Goal: Task Accomplishment & Management: Use online tool/utility

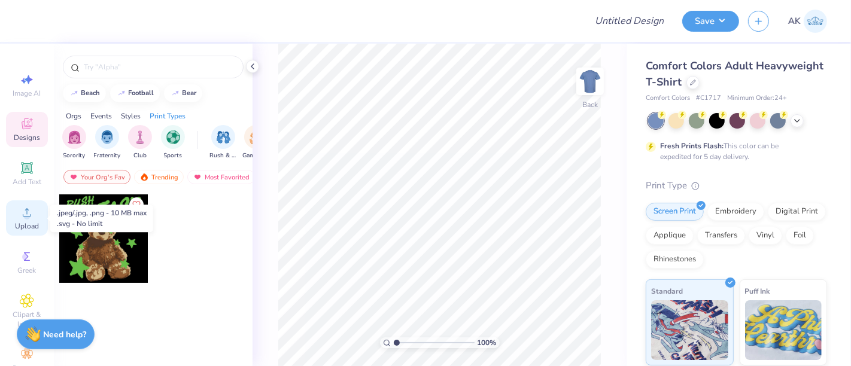
click at [25, 212] on icon at bounding box center [27, 212] width 14 height 14
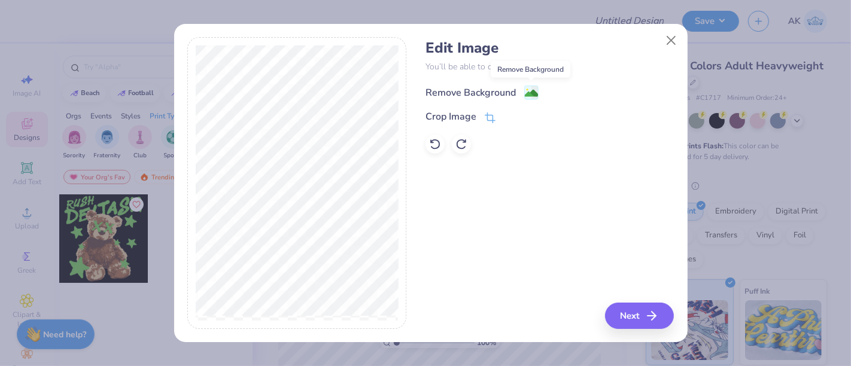
click at [532, 90] on image at bounding box center [531, 93] width 13 height 13
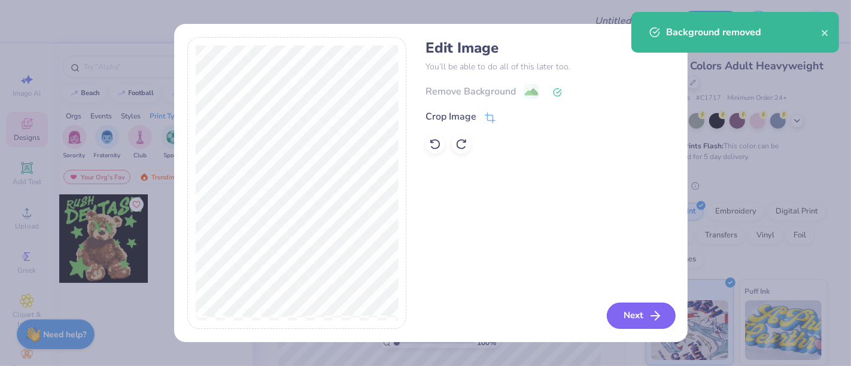
click at [647, 313] on button "Next" at bounding box center [640, 316] width 69 height 26
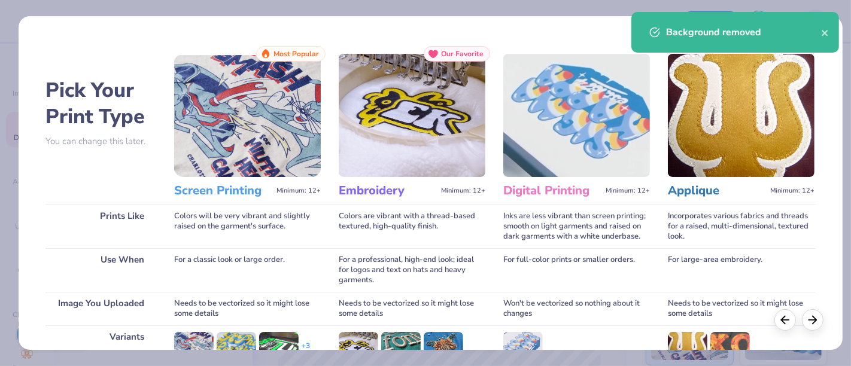
scroll to position [169, 0]
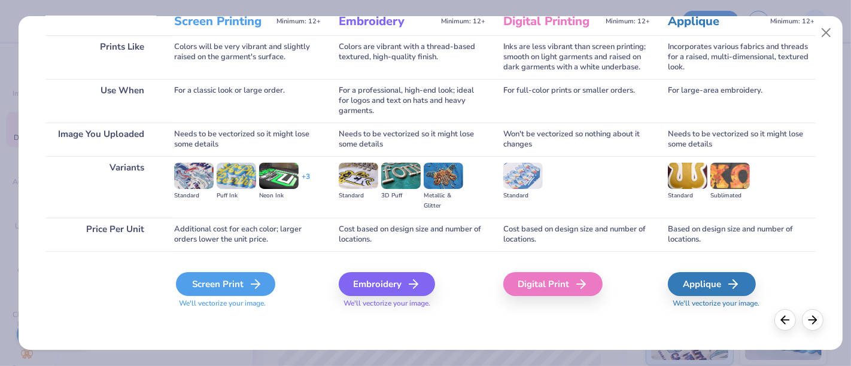
click at [237, 276] on div "Screen Print" at bounding box center [225, 284] width 99 height 24
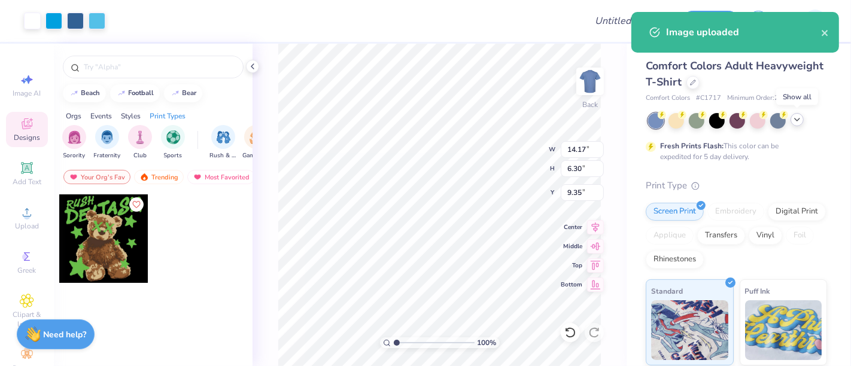
click at [799, 122] on icon at bounding box center [797, 120] width 10 height 10
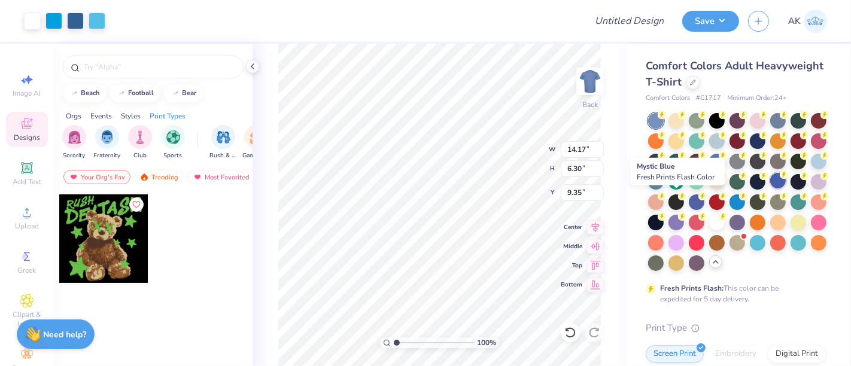
click at [770, 188] on div at bounding box center [778, 181] width 16 height 16
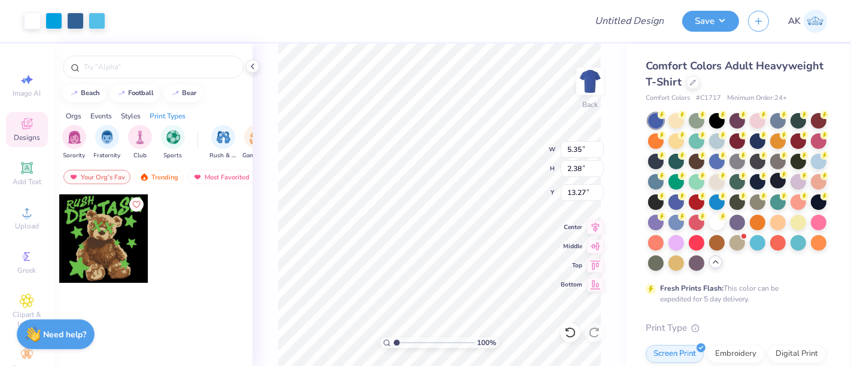
type input "5.35"
type input "2.38"
type input "3.00"
type input "4.02"
type input "1.79"
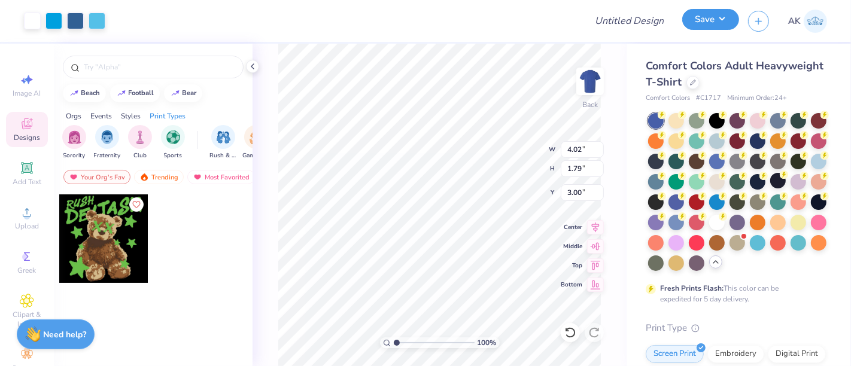
click at [711, 20] on button "Save" at bounding box center [710, 19] width 57 height 21
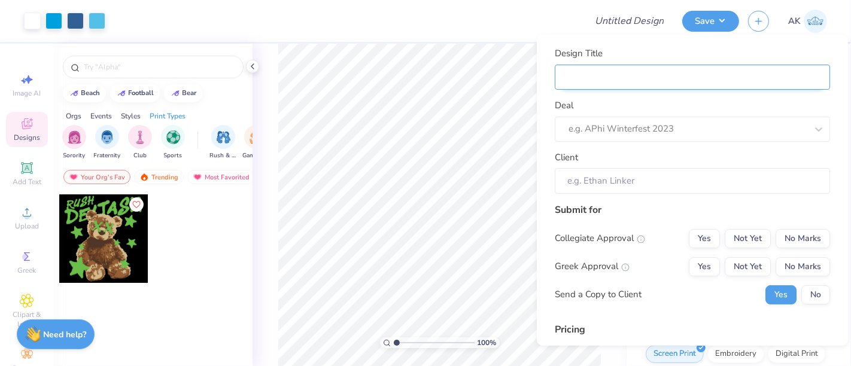
click at [627, 80] on input "Design Title" at bounding box center [691, 77] width 275 height 26
paste input "Nittany Entrepreneur Society"
type input "Nittany Entrepreneur Society"
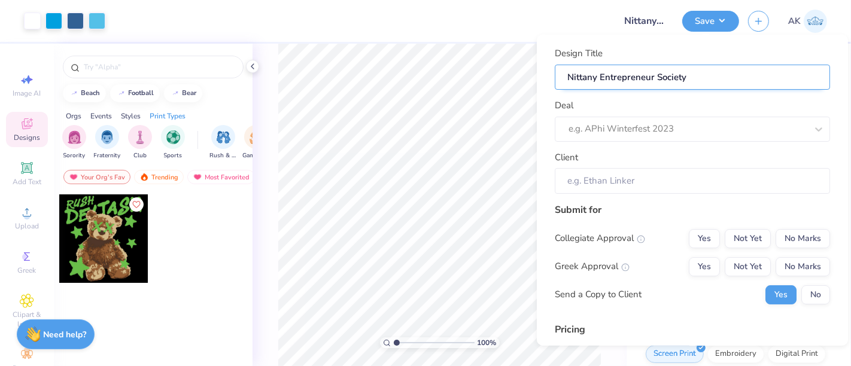
type input "Nittany Entrepreneur Society"
type input "Nittany Entrepreneur Society -"
type input "Nittany Entrepreneur Society - F"
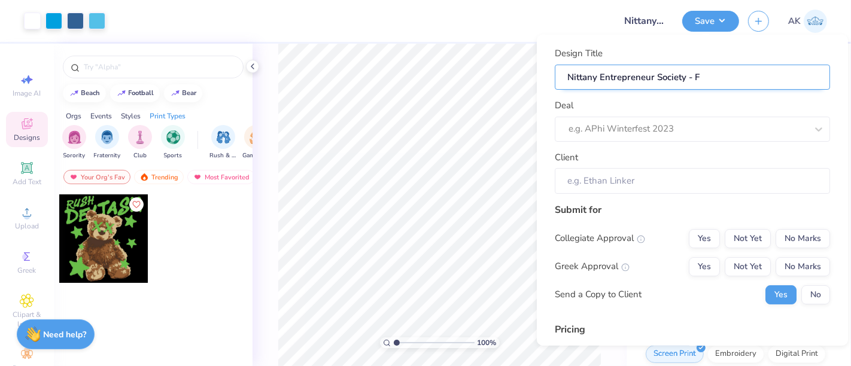
type input "Nittany Entrepreneur Society - Fa"
type input "Nittany Entrepreneur Society - Fal"
type input "Nittany Entrepreneur Society - Fall"
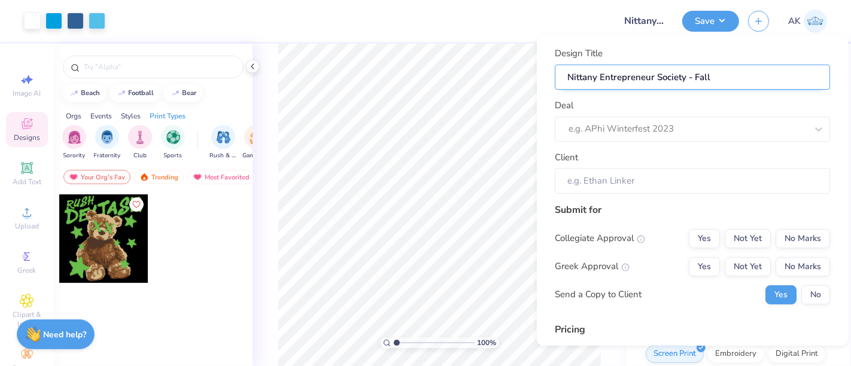
type input "Nittany Entrepreneur Society - Fall"
type input "Nittany Entrepreneur Society - Fall 2"
type input "Nittany Entrepreneur Society - Fall 202"
type input "Nittany Entrepreneur Society - Fall 2025"
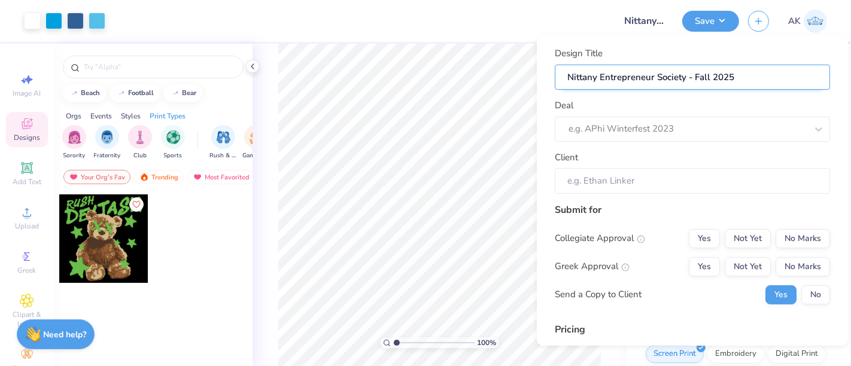
type input "Nittany Entrepreneur Society - Fall 2025"
type input "Nittany Entrepreneur Society - Fall 2025 m"
type input "Nittany Entrepreneur Society - Fall 2025 me"
type input "Nittany Entrepreneur Society - Fall 2025 mer"
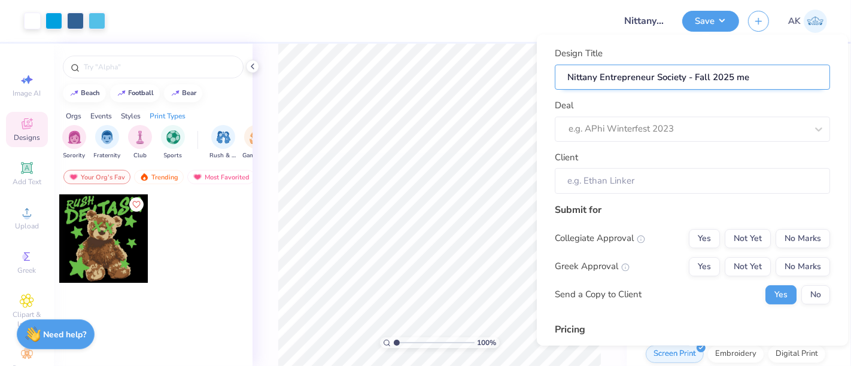
type input "Nittany Entrepreneur Society - Fall 2025 mer"
type input "Nittany Entrepreneur Society - Fall 2025 merc"
type input "Nittany Entrepreneur Society - Fall 2025 merch"
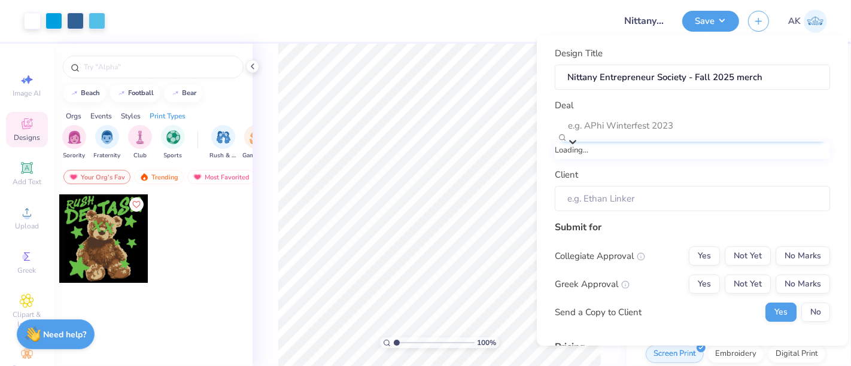
click at [623, 120] on div at bounding box center [698, 125] width 261 height 16
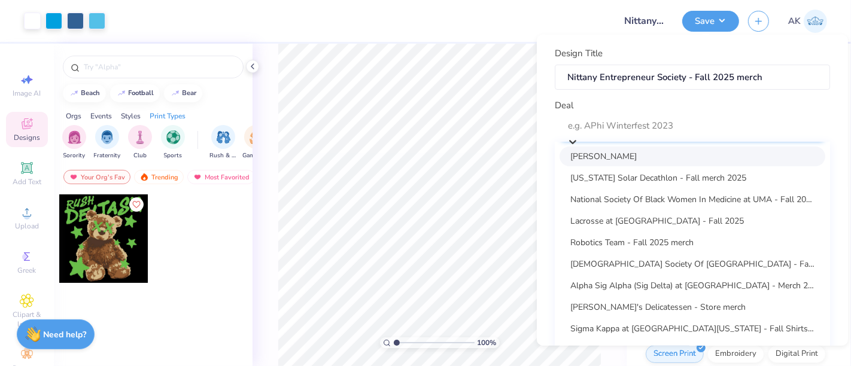
paste input "Nittany Entrepreneur Society"
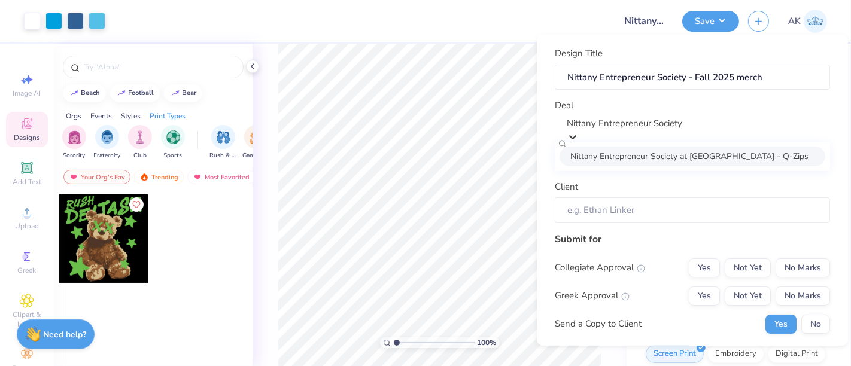
type input "Nittany Entrepreneur Society"
type input "Gary Liu"
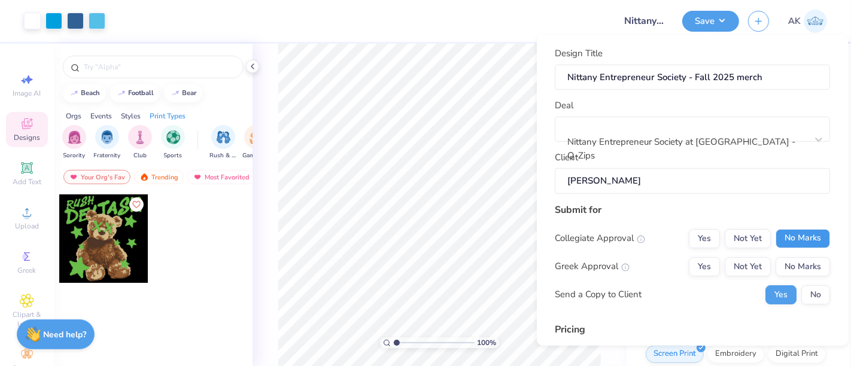
click at [787, 243] on button "No Marks" at bounding box center [802, 237] width 54 height 19
click at [791, 275] on button "No Marks" at bounding box center [802, 266] width 54 height 19
click at [804, 302] on button "No" at bounding box center [815, 294] width 29 height 19
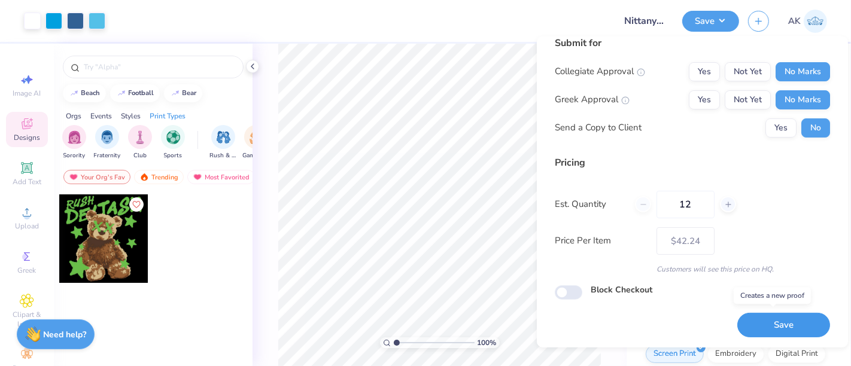
click at [779, 324] on button "Save" at bounding box center [783, 325] width 93 height 25
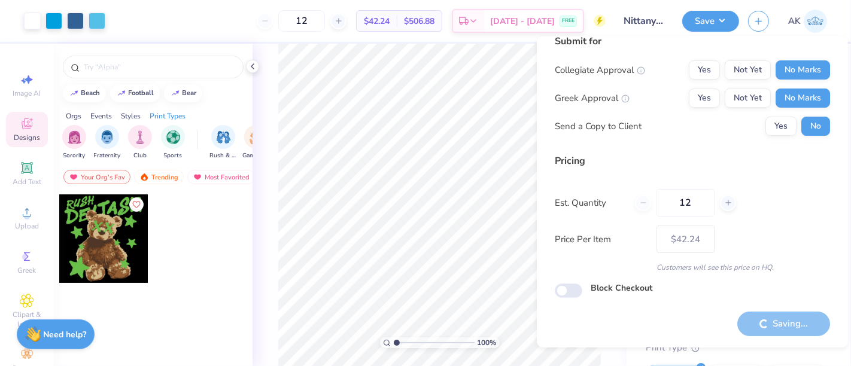
type input "– –"
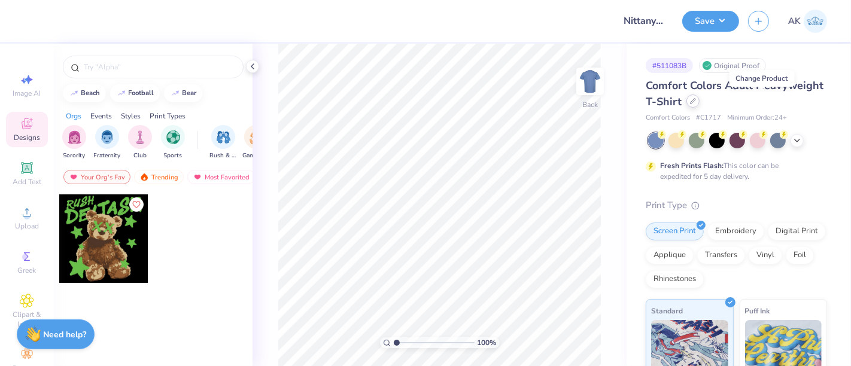
click at [699, 105] on div at bounding box center [692, 101] width 13 height 13
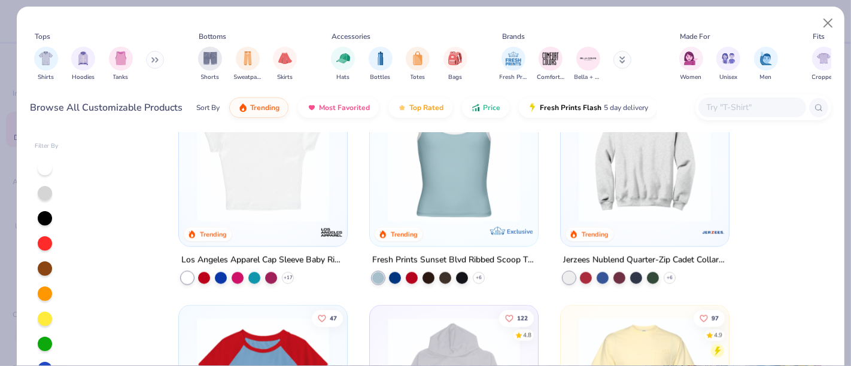
scroll to position [1346, 0]
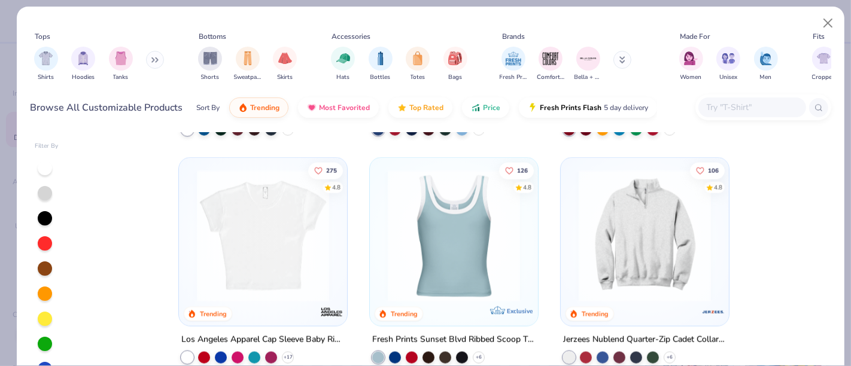
click at [566, 245] on div at bounding box center [644, 232] width 156 height 138
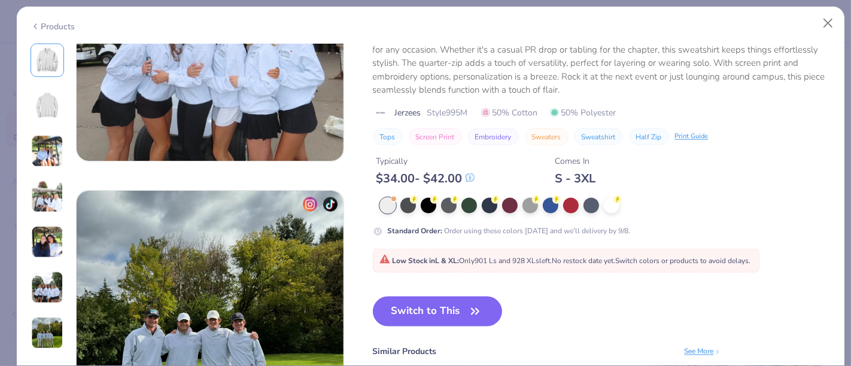
scroll to position [1721, 0]
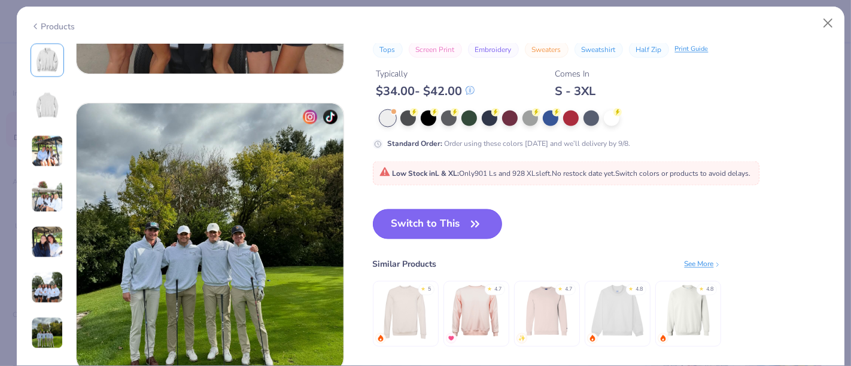
click at [448, 230] on button "Switch to This" at bounding box center [438, 224] width 130 height 30
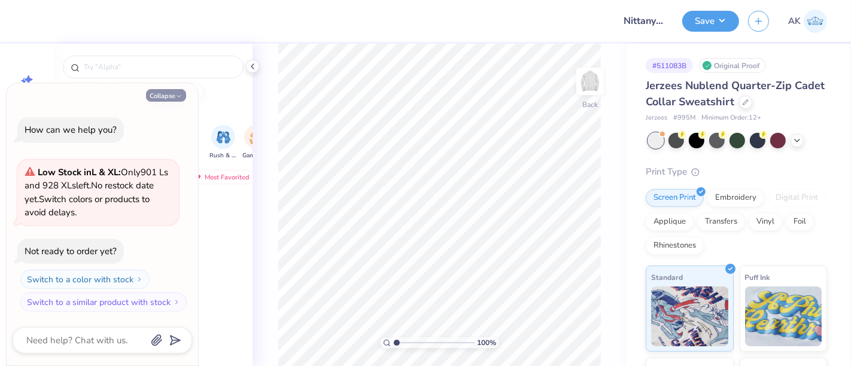
click at [162, 93] on button "Collapse" at bounding box center [166, 95] width 40 height 13
type textarea "x"
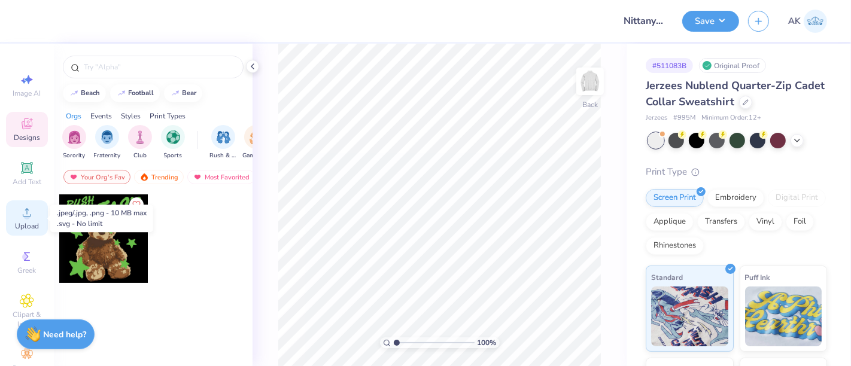
click at [27, 222] on span "Upload" at bounding box center [27, 226] width 24 height 10
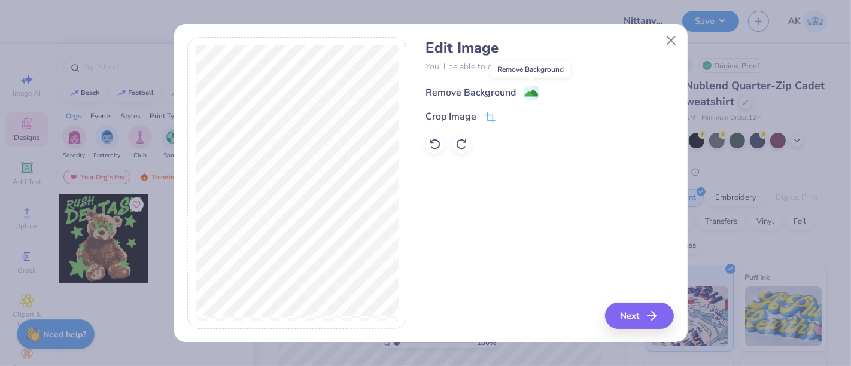
click at [528, 93] on image at bounding box center [531, 93] width 13 height 13
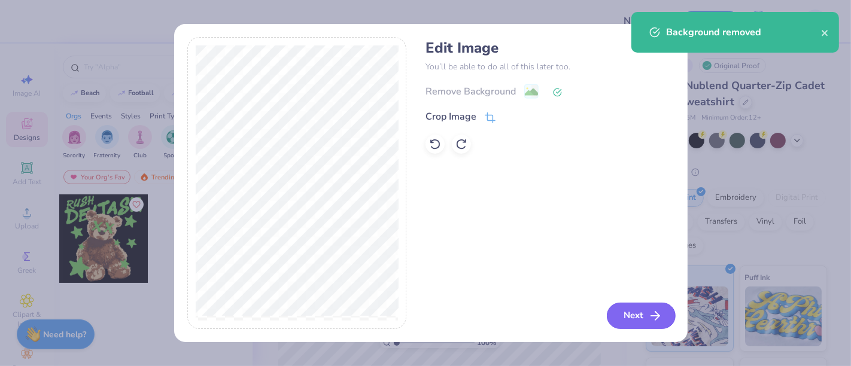
click at [653, 309] on icon "button" at bounding box center [655, 316] width 14 height 14
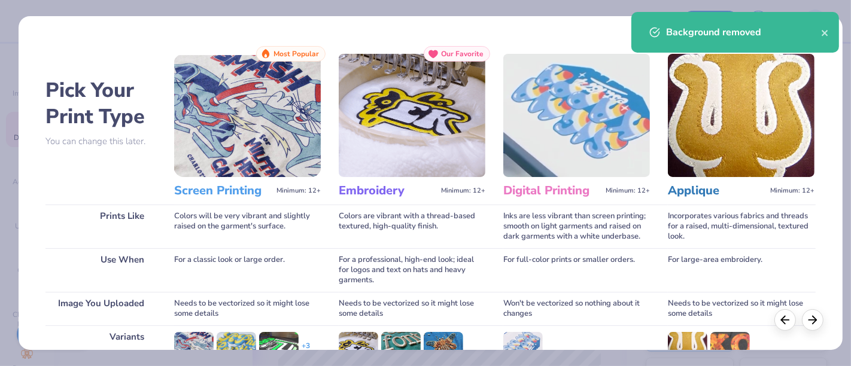
scroll to position [169, 0]
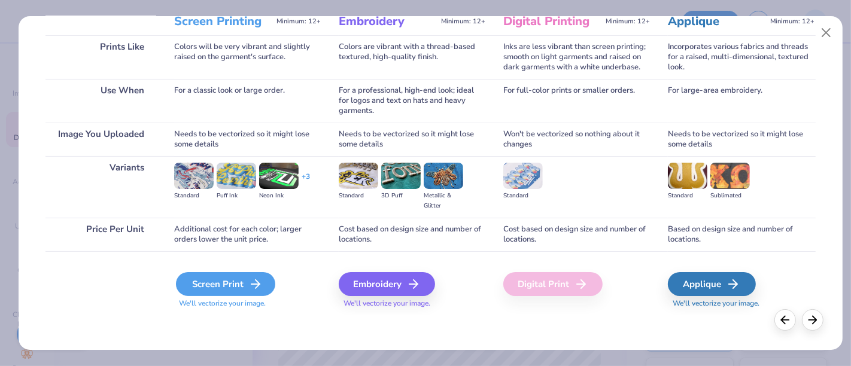
click at [242, 288] on div "Screen Print" at bounding box center [225, 284] width 99 height 24
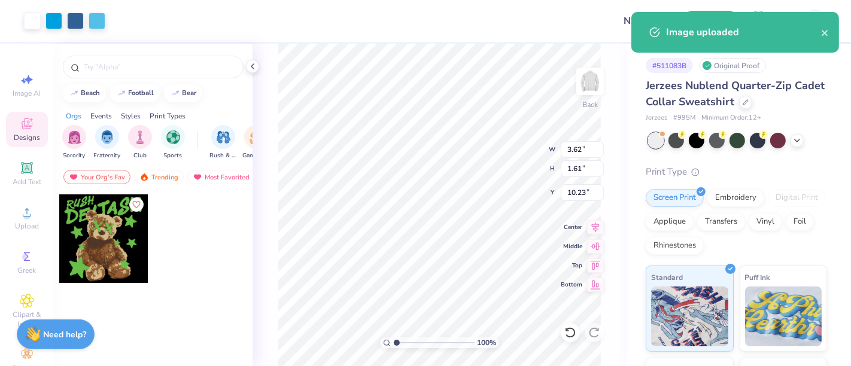
type input "3.62"
type input "1.61"
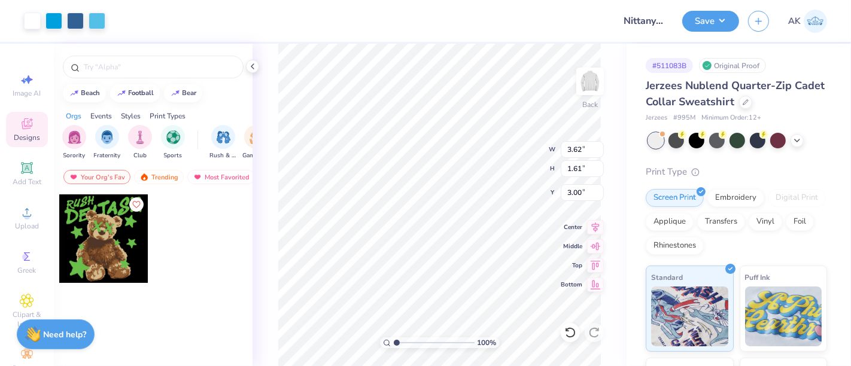
type input "3.00"
click at [788, 138] on div at bounding box center [737, 141] width 179 height 16
click at [797, 139] on polyline at bounding box center [796, 139] width 5 height 2
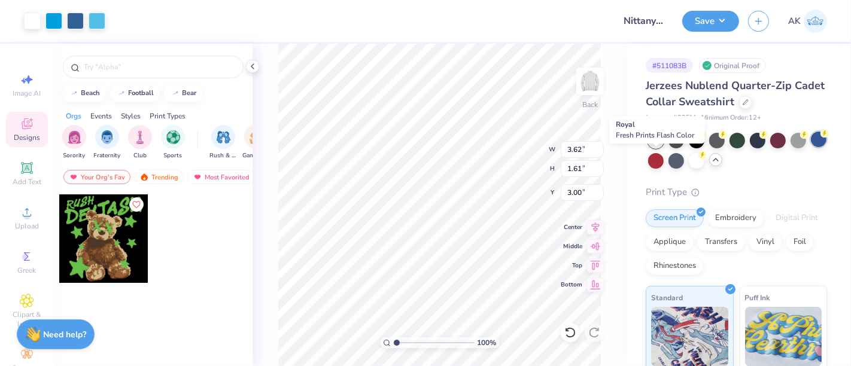
click at [810, 147] on div at bounding box center [818, 140] width 16 height 16
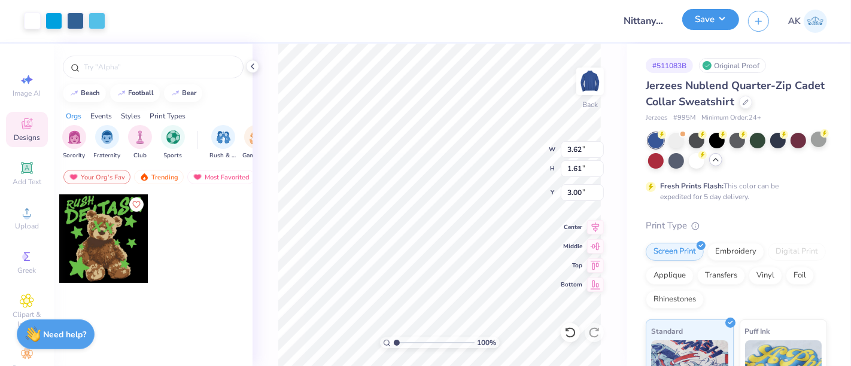
click at [709, 28] on button "Save" at bounding box center [710, 19] width 57 height 21
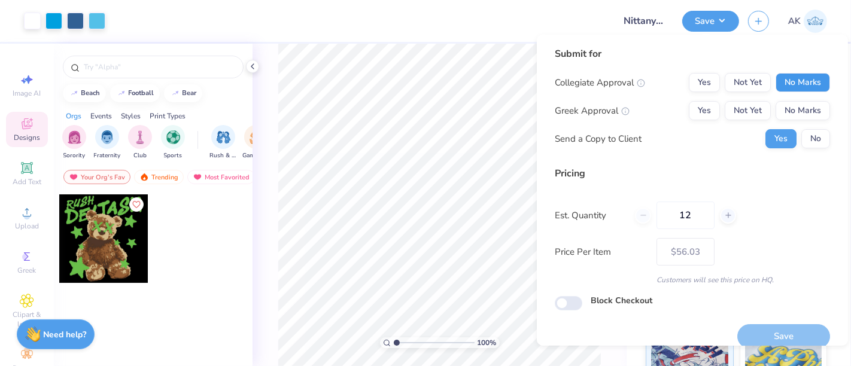
click at [793, 77] on button "No Marks" at bounding box center [802, 82] width 54 height 19
click at [795, 103] on button "No Marks" at bounding box center [802, 110] width 54 height 19
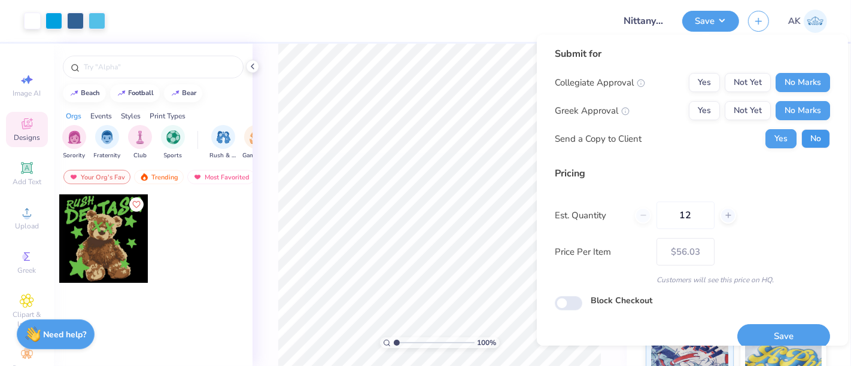
click at [813, 146] on button "No" at bounding box center [815, 138] width 29 height 19
click at [782, 333] on button "Save" at bounding box center [783, 336] width 93 height 25
type input "$56.03"
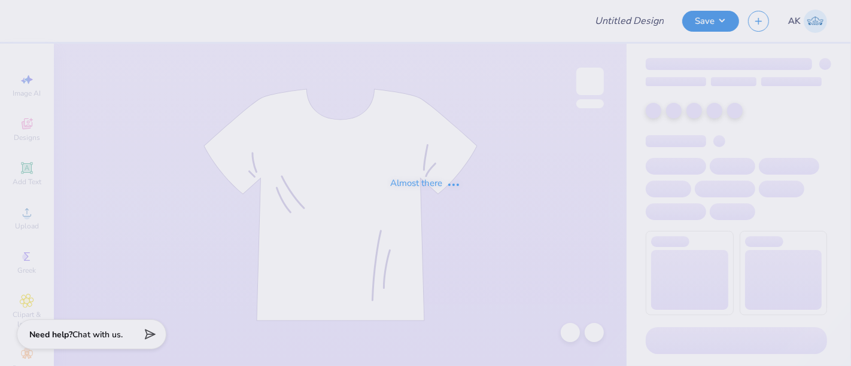
type input "Nittany Entrepreneur Society - Fall 2025 merch"
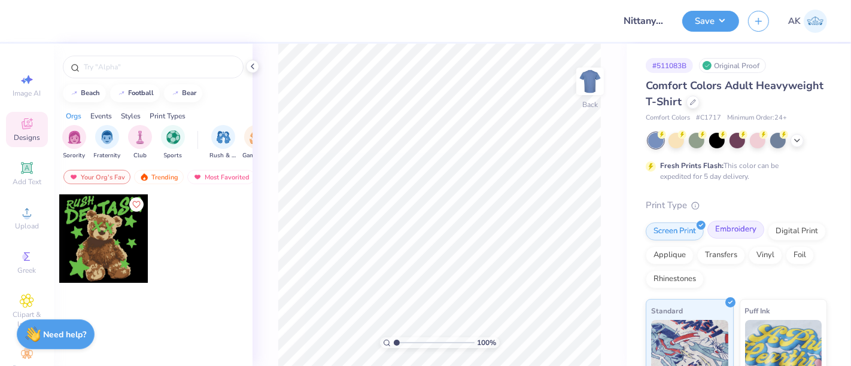
click at [730, 231] on div "Embroidery" at bounding box center [735, 230] width 57 height 18
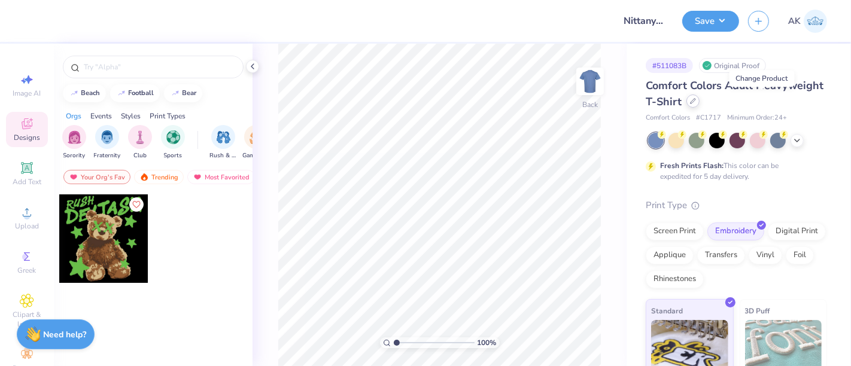
click at [695, 100] on icon at bounding box center [692, 101] width 5 height 5
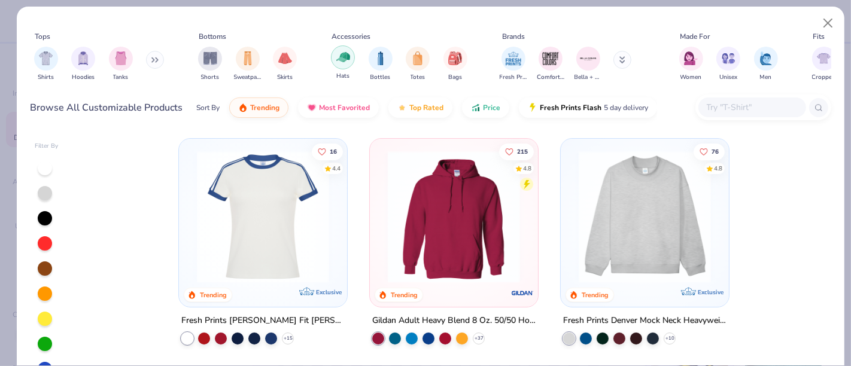
click at [342, 55] on img "filter for Hats" at bounding box center [343, 57] width 14 height 14
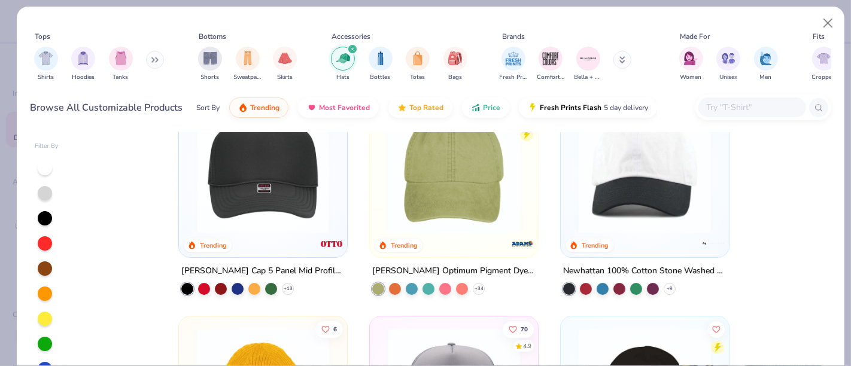
scroll to position [50, 0]
click at [618, 193] on img at bounding box center [644, 166] width 144 height 132
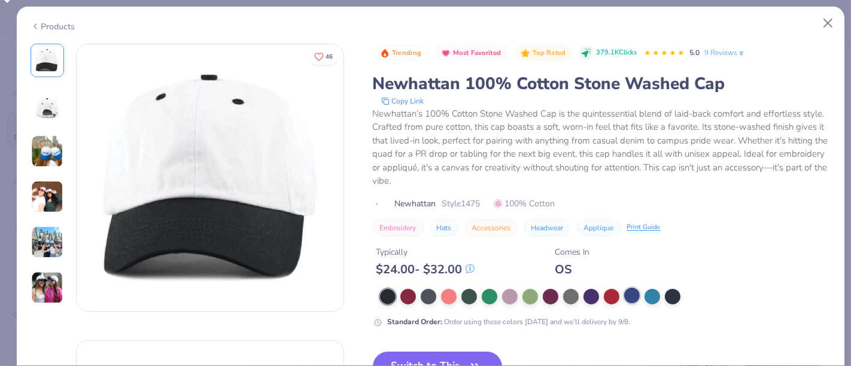
click at [630, 301] on div at bounding box center [632, 296] width 16 height 16
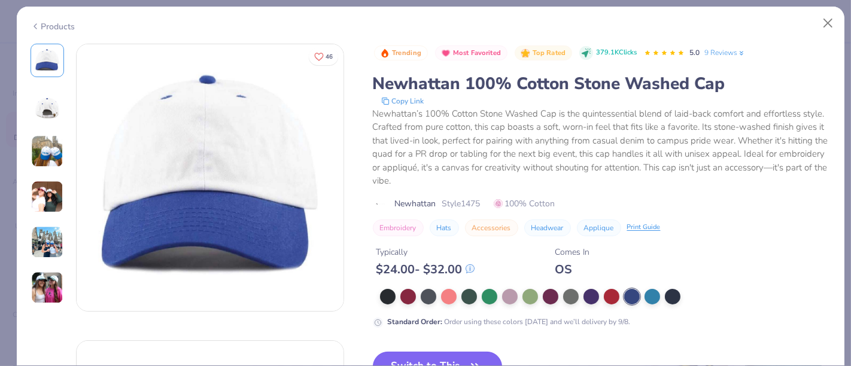
click at [448, 352] on button "Switch to This" at bounding box center [438, 367] width 130 height 30
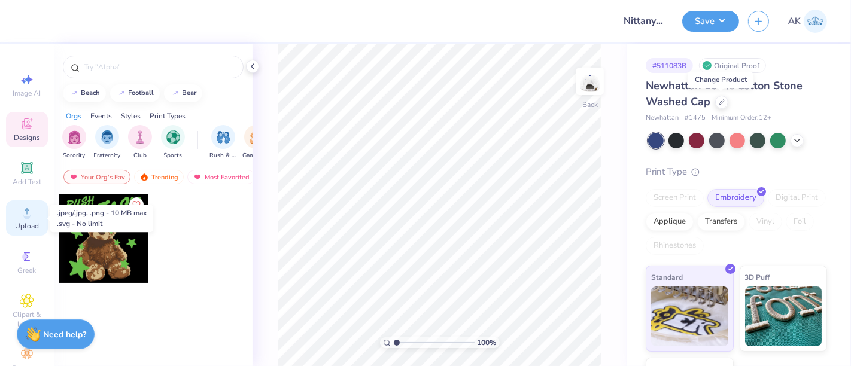
click at [18, 221] on div "Upload" at bounding box center [27, 217] width 42 height 35
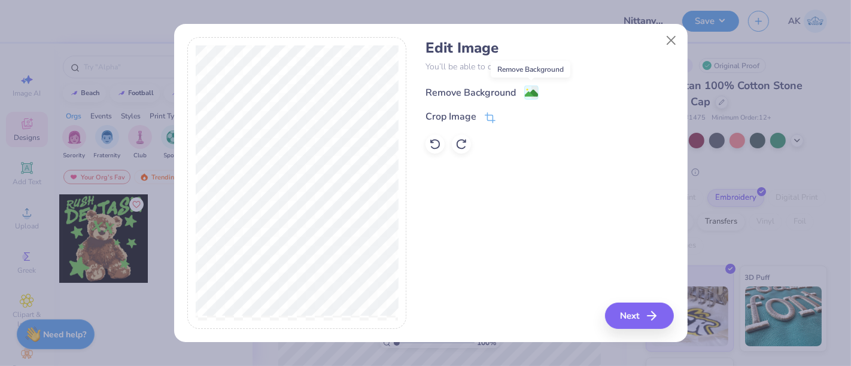
click at [533, 89] on image at bounding box center [531, 93] width 13 height 13
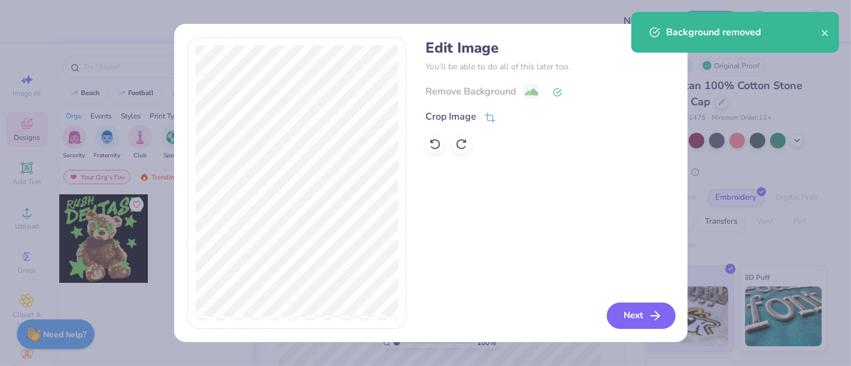
click at [654, 318] on icon "button" at bounding box center [655, 316] width 14 height 14
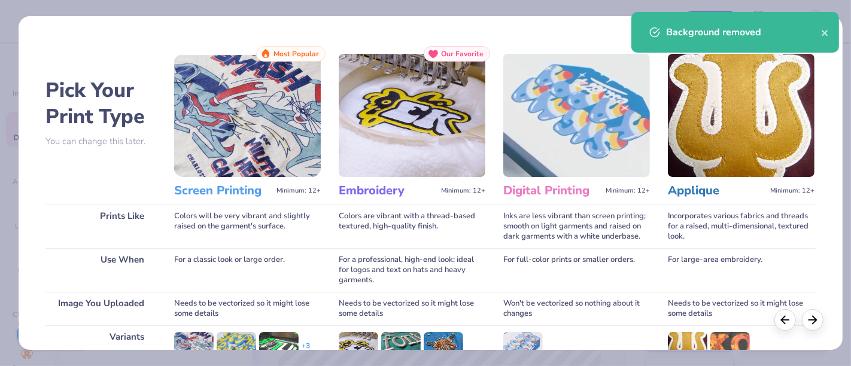
scroll to position [169, 0]
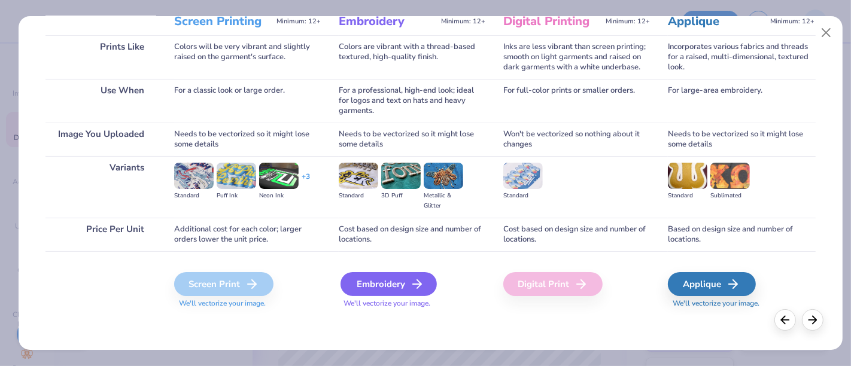
click at [364, 284] on div "Embroidery" at bounding box center [388, 284] width 96 height 24
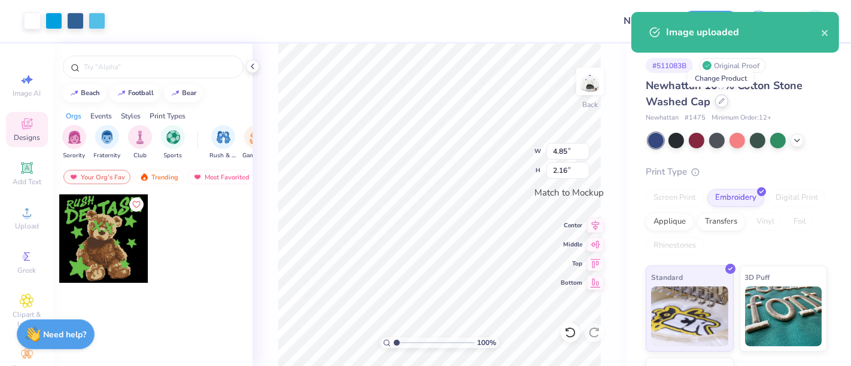
click at [720, 106] on div at bounding box center [721, 101] width 13 height 13
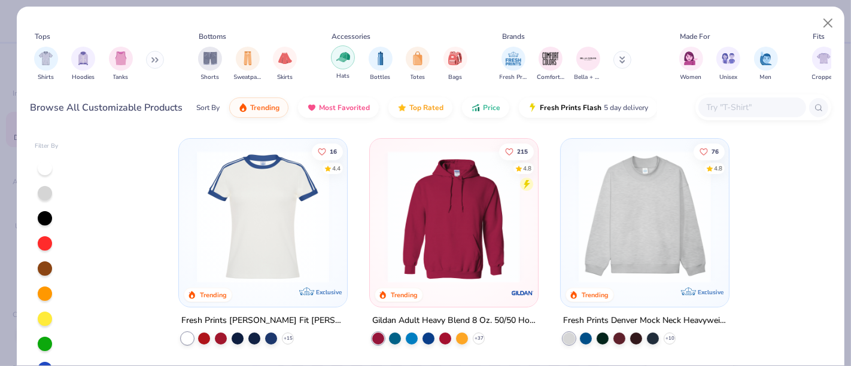
click at [345, 63] on img "filter for Hats" at bounding box center [343, 57] width 14 height 14
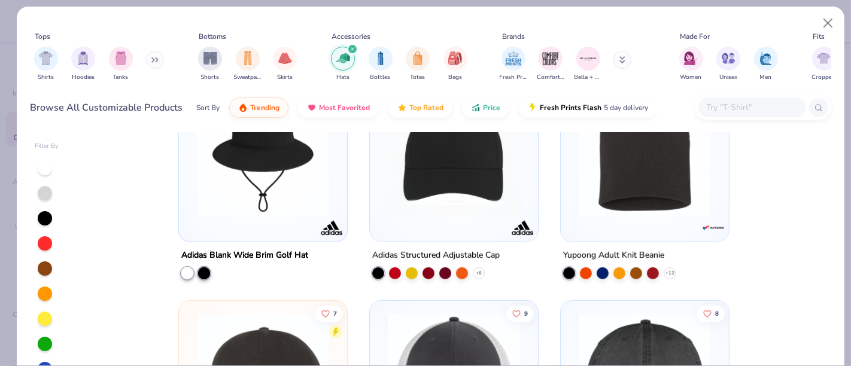
scroll to position [746, 0]
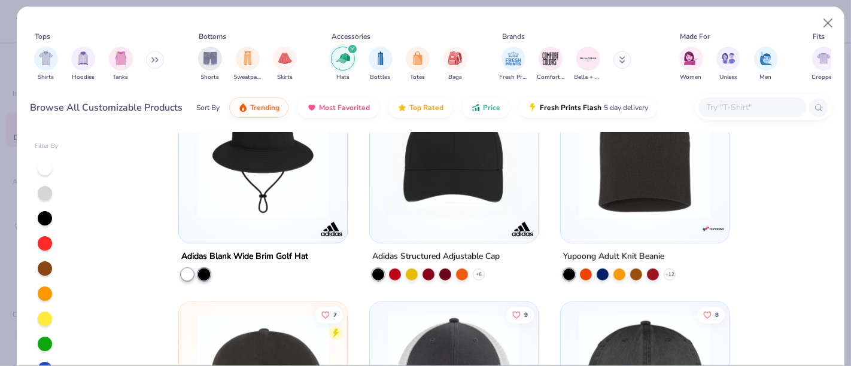
click at [487, 197] on img at bounding box center [454, 153] width 144 height 132
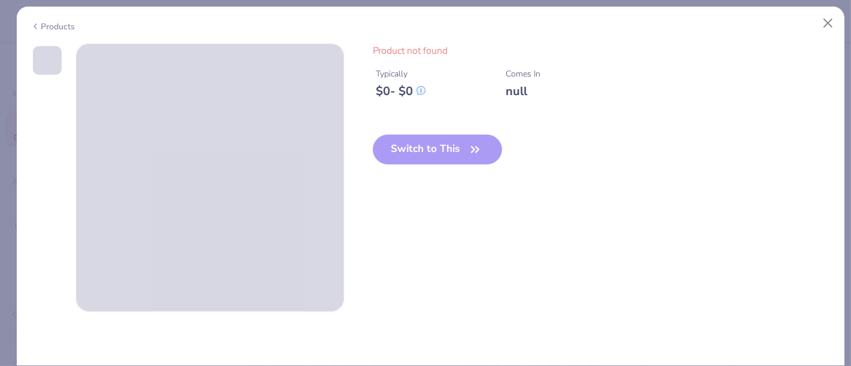
click at [19, 32] on div "Products" at bounding box center [430, 22] width 827 height 31
click at [50, 26] on div "Products" at bounding box center [53, 26] width 45 height 13
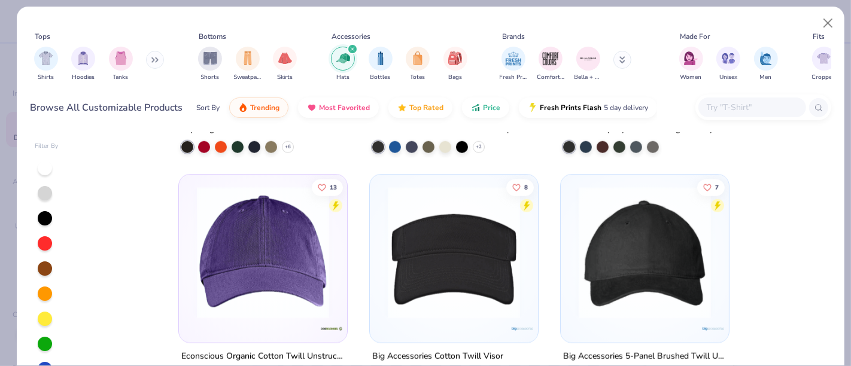
scroll to position [1117, 0]
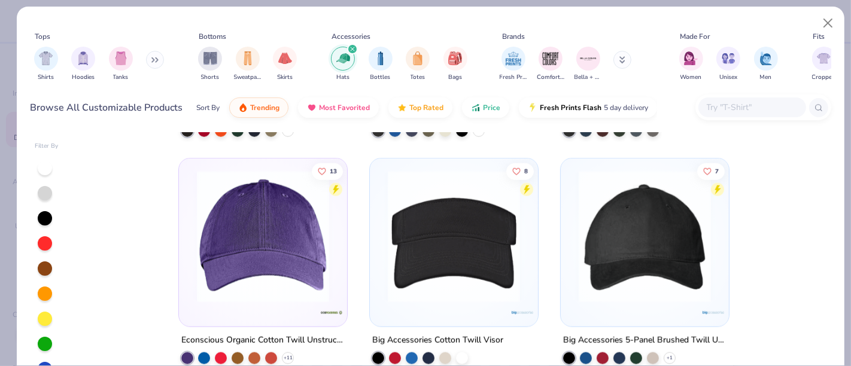
click at [579, 269] on img at bounding box center [644, 236] width 144 height 132
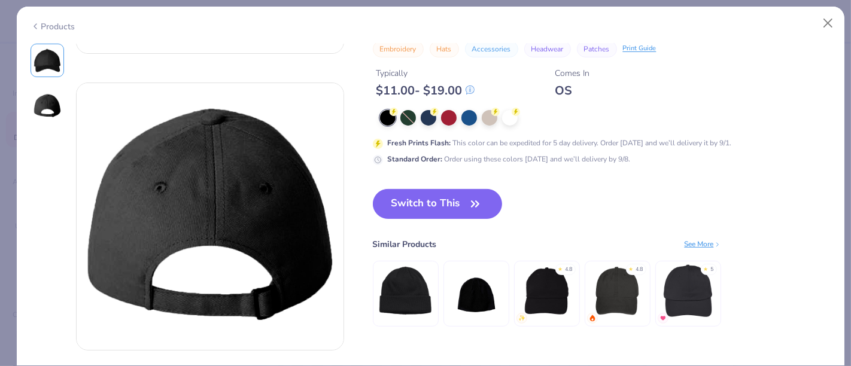
scroll to position [256, 0]
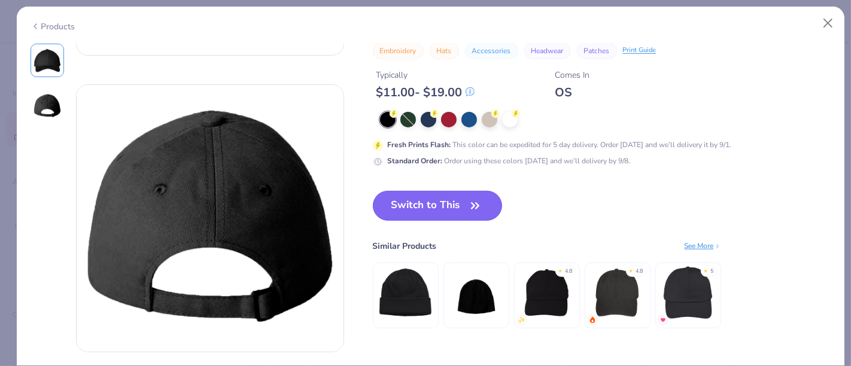
click at [413, 202] on button "Switch to This" at bounding box center [438, 206] width 130 height 30
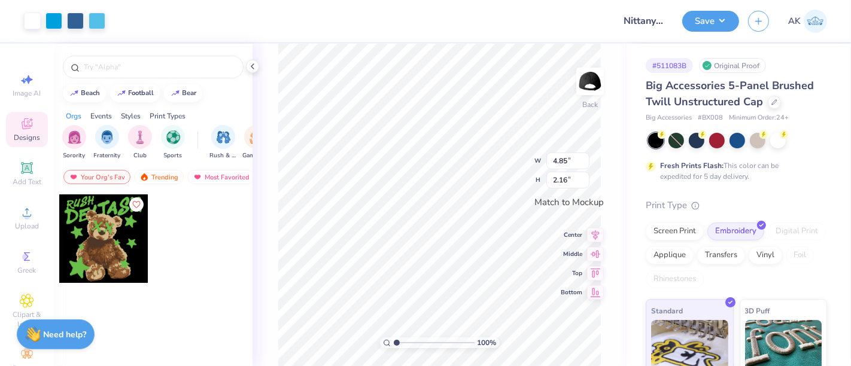
type input "3.77"
type input "1.68"
click at [591, 228] on icon at bounding box center [595, 224] width 17 height 14
type input "3.23"
type input "1.44"
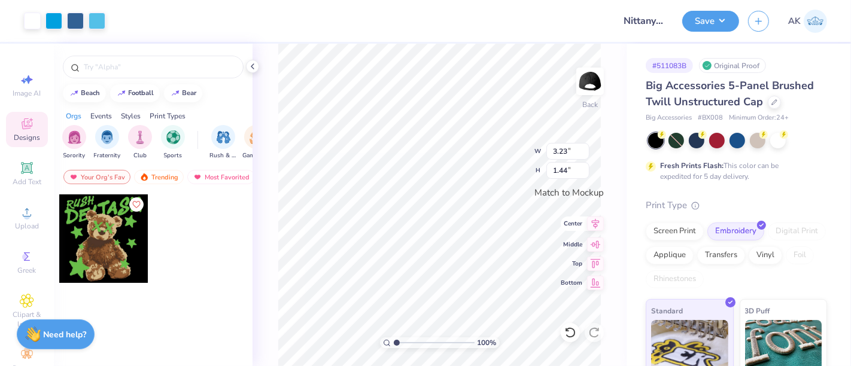
click at [598, 225] on icon at bounding box center [595, 224] width 17 height 14
click at [718, 16] on button "Save" at bounding box center [710, 19] width 57 height 21
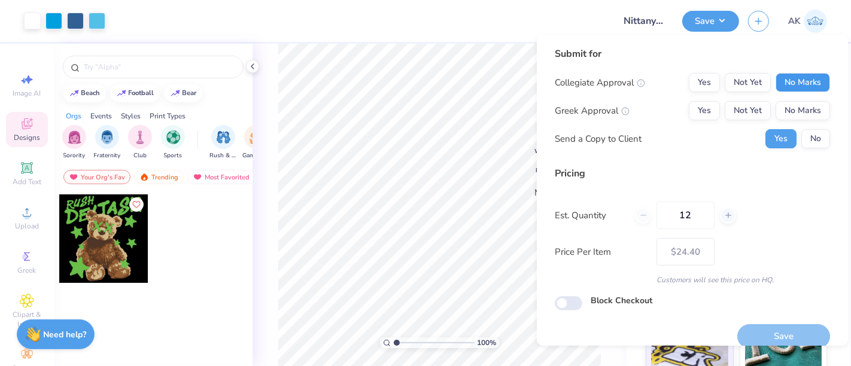
click at [804, 80] on button "No Marks" at bounding box center [802, 82] width 54 height 19
click at [803, 113] on button "No Marks" at bounding box center [802, 110] width 54 height 19
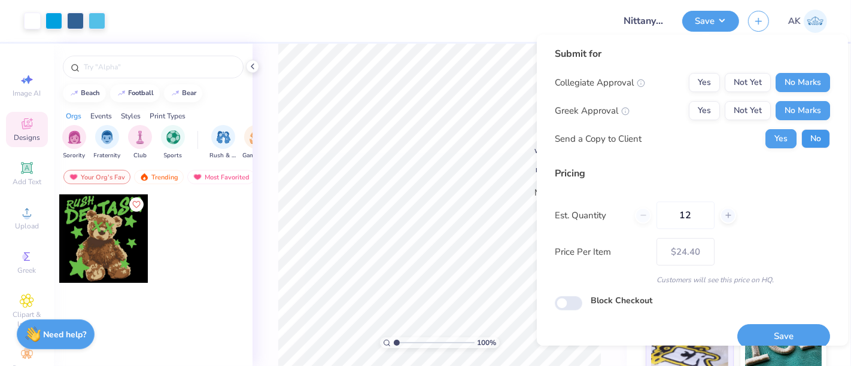
click at [808, 139] on button "No" at bounding box center [815, 138] width 29 height 19
click at [784, 333] on button "Save" at bounding box center [783, 336] width 93 height 25
type input "$24.40"
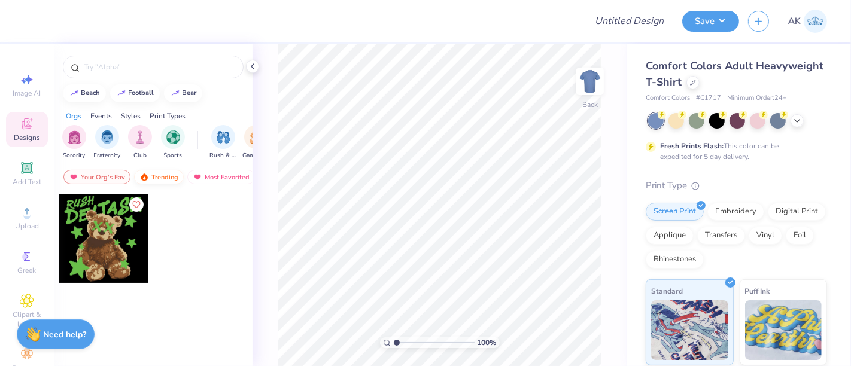
click at [156, 175] on div "Trending" at bounding box center [159, 177] width 50 height 14
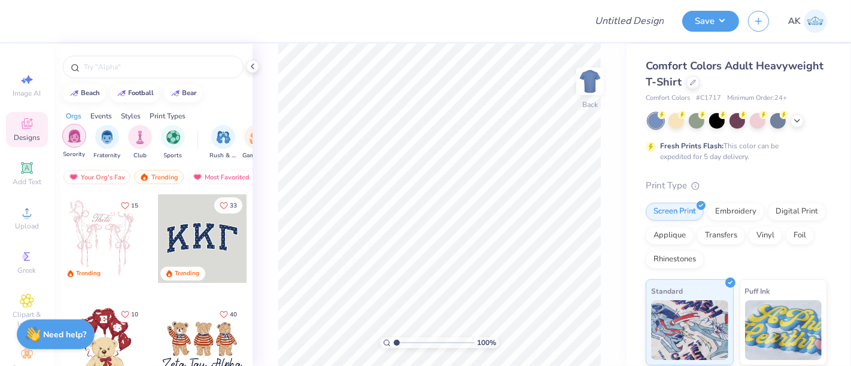
click at [73, 136] on img "filter for Sorority" at bounding box center [75, 136] width 14 height 14
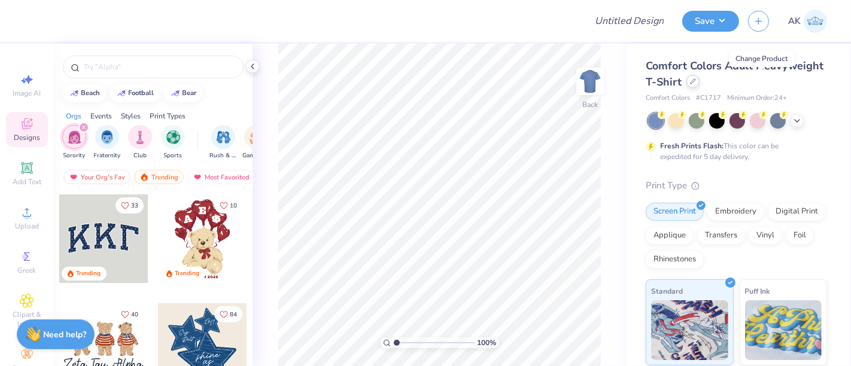
click at [696, 83] on icon at bounding box center [693, 81] width 6 height 6
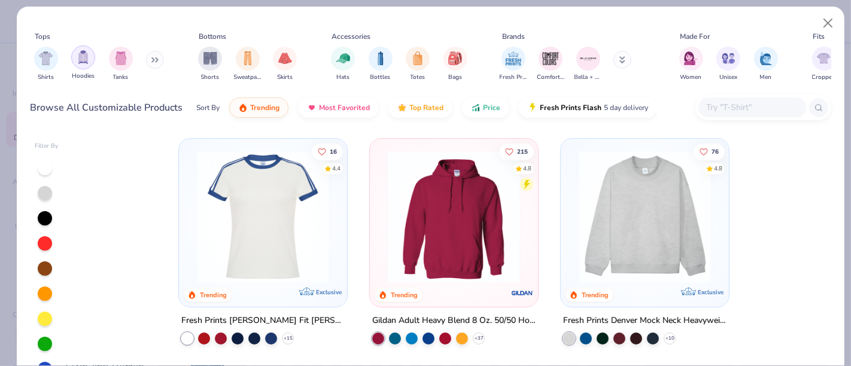
click at [85, 60] on img "filter for Hoodies" at bounding box center [83, 57] width 13 height 14
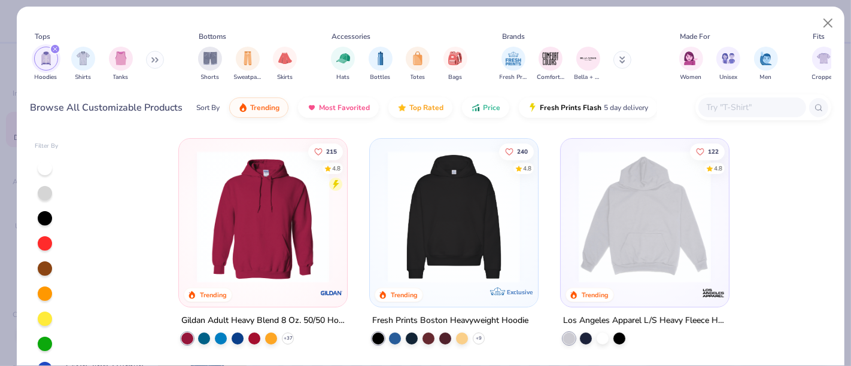
click at [287, 246] on img at bounding box center [263, 217] width 144 height 132
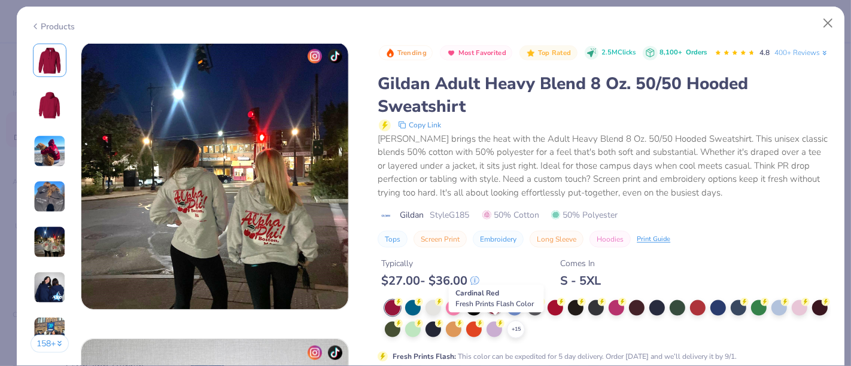
scroll to position [1191, 0]
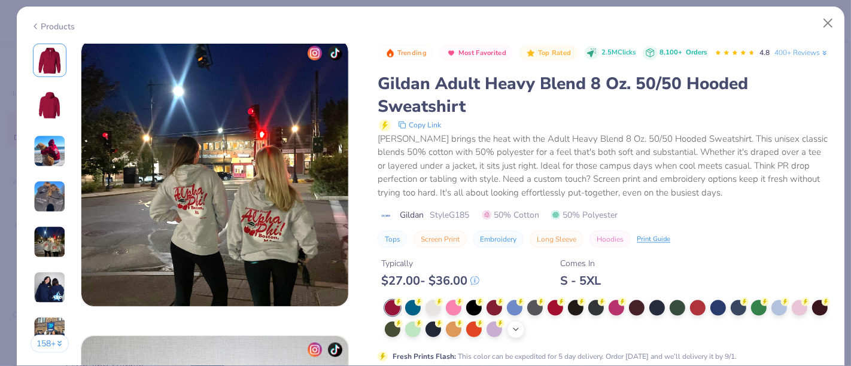
click at [520, 334] on icon at bounding box center [516, 330] width 10 height 10
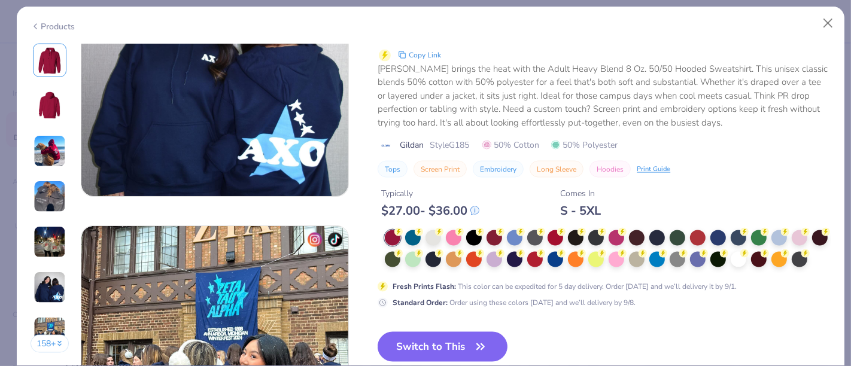
scroll to position [1598, 0]
click at [685, 251] on div at bounding box center [677, 259] width 16 height 16
click at [407, 346] on button "Switch to This" at bounding box center [442, 347] width 130 height 30
click at [468, 346] on button "Switch to This" at bounding box center [442, 347] width 130 height 30
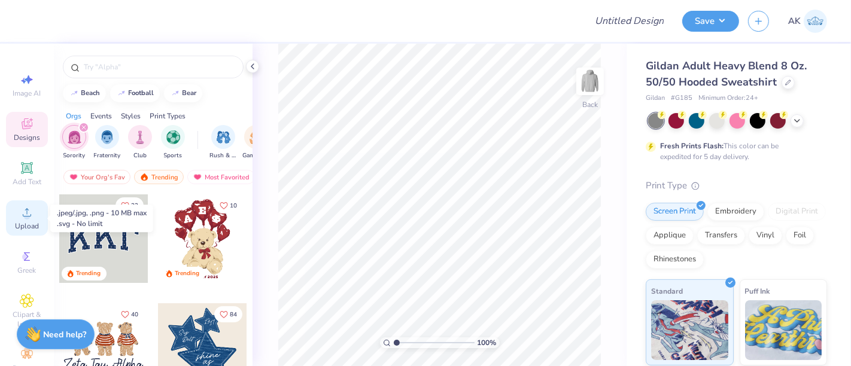
click at [15, 226] on span "Upload" at bounding box center [27, 226] width 24 height 10
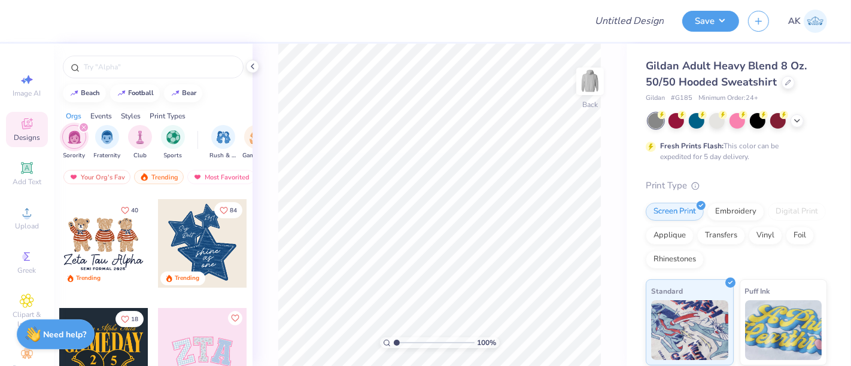
scroll to position [105, 0]
click at [102, 238] on div at bounding box center [103, 243] width 89 height 89
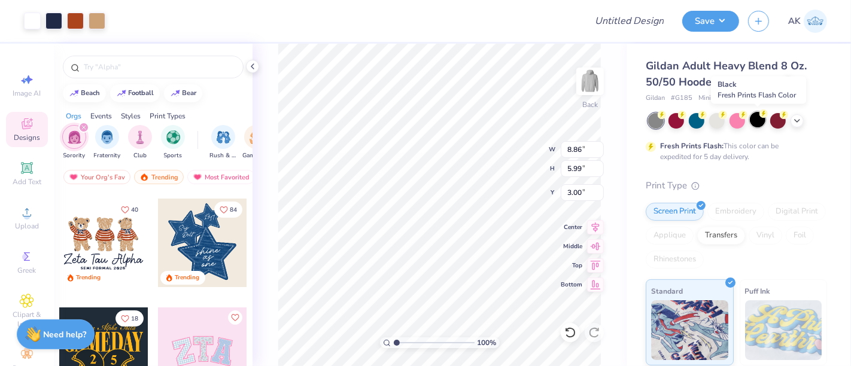
click at [759, 120] on div at bounding box center [757, 120] width 16 height 16
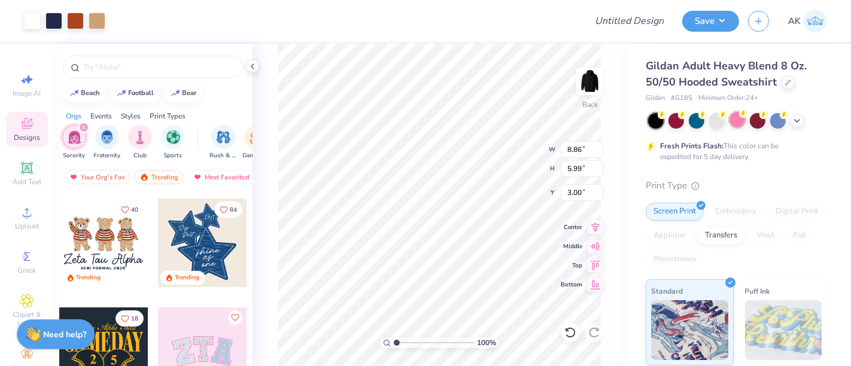
click at [733, 120] on div at bounding box center [737, 120] width 16 height 16
click at [798, 120] on icon at bounding box center [797, 120] width 10 height 10
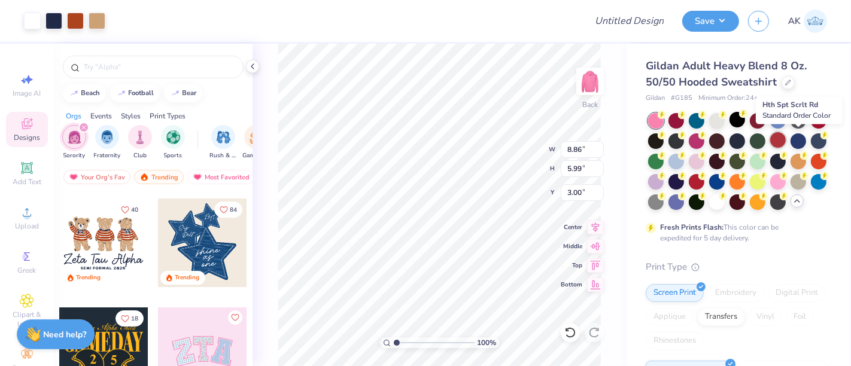
click at [785, 138] on div at bounding box center [778, 140] width 16 height 16
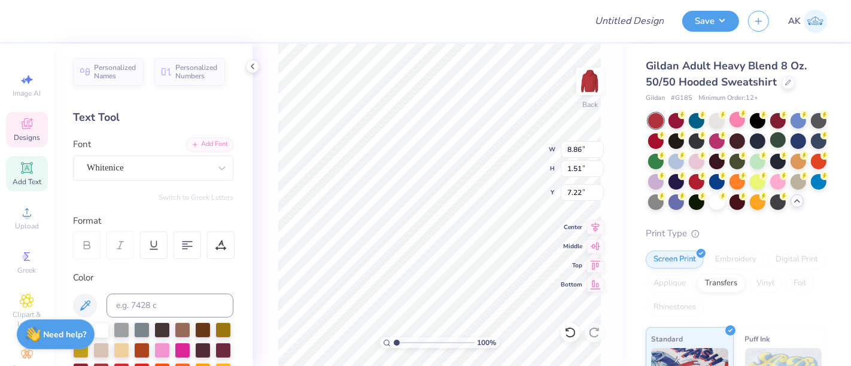
scroll to position [11, 1]
type textarea "Z"
type textarea "Alpha Sigma Alpha"
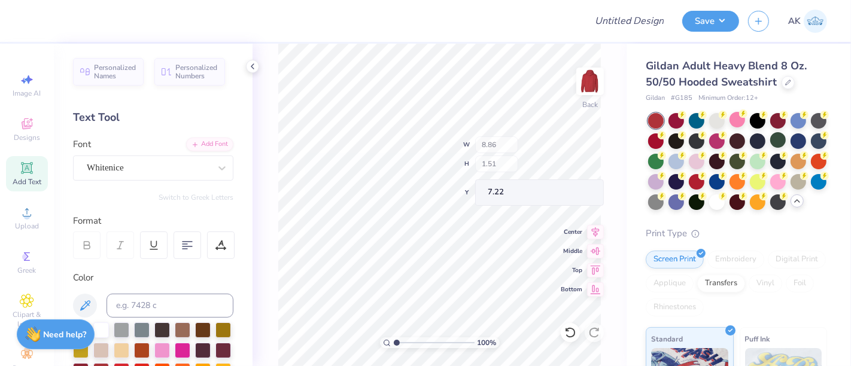
type input "5.00"
type input "0.31"
type input "8.68"
type textarea "BID DAY 2025"
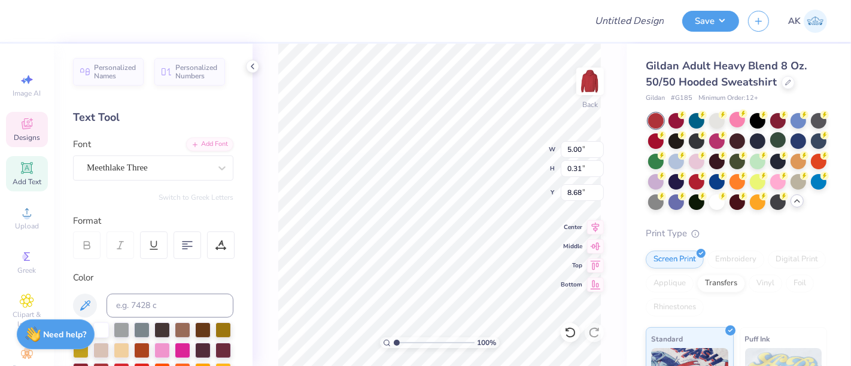
click at [498, 157] on div "100 % Back W 5.00 5.00 " H 0.31 0.31 " Y 8.68 8.68 " Center Middle Top Bottom" at bounding box center [439, 205] width 374 height 322
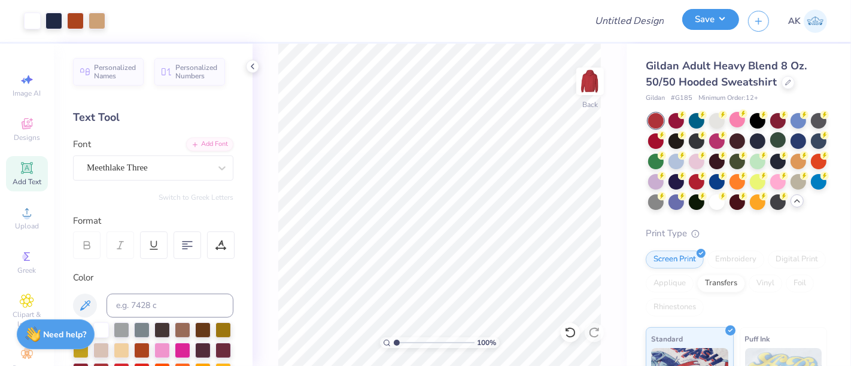
click at [723, 20] on button "Save" at bounding box center [710, 19] width 57 height 21
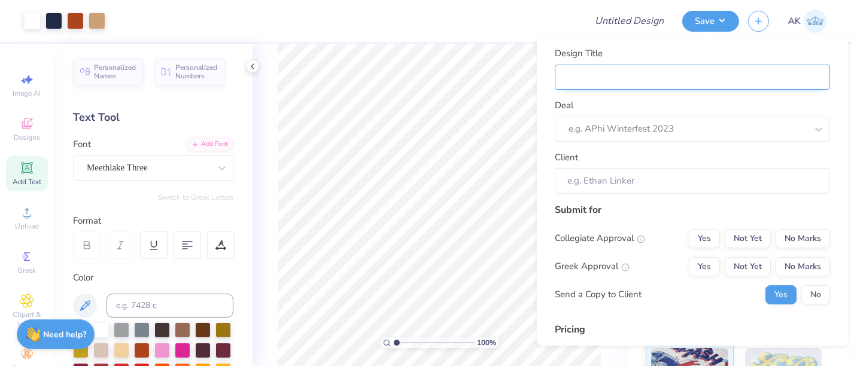
click at [586, 72] on input "Design Title" at bounding box center [691, 77] width 275 height 26
type input "a"
type input "A"
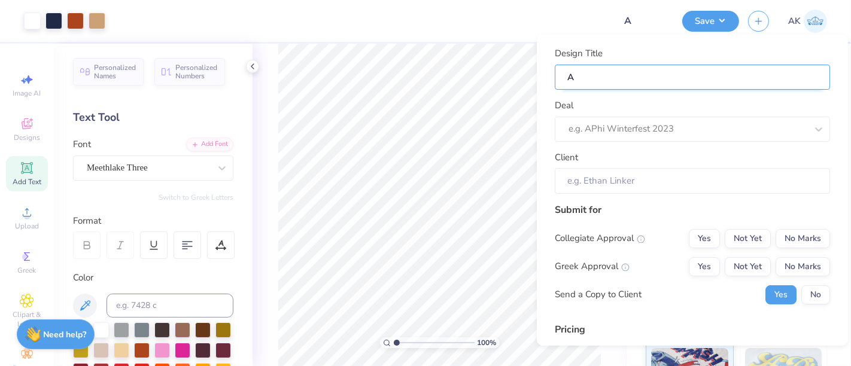
type input "Al"
type input "Alp"
type input "Alph"
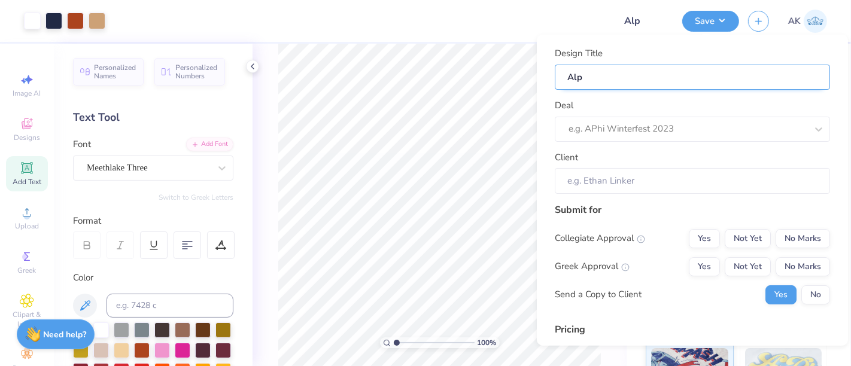
type input "Alph"
type input "Alpha"
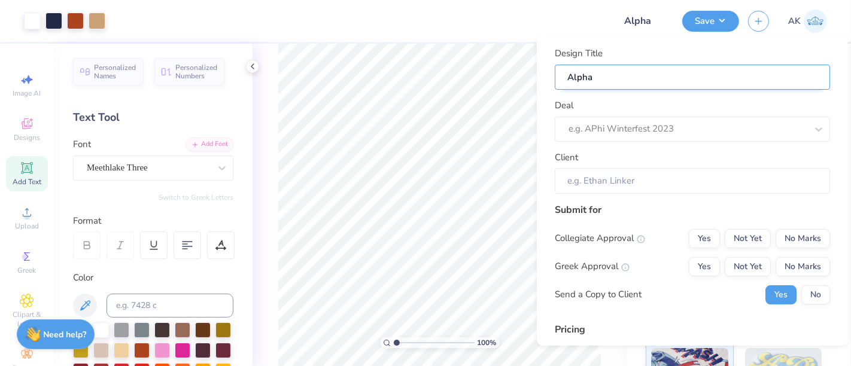
type input "Alpha S"
type input "Alpha Si"
type input "Alpha Sig"
type input "Alpha Sigm"
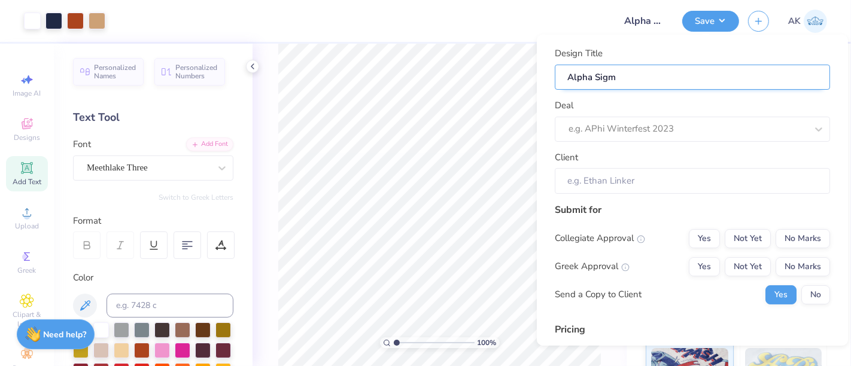
type input "Alpha Sigma"
type input "Alpha Sigma S"
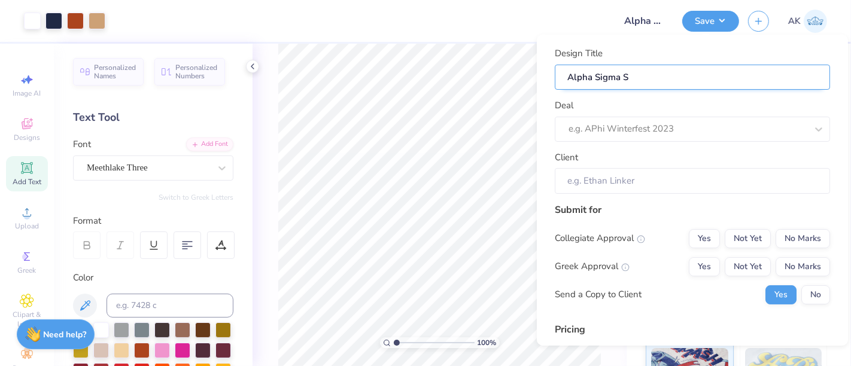
type input "Alpha Sigma"
type input "Alpha Sigma l"
type input "Alpha Sigma"
type input "Alpha Sigma A"
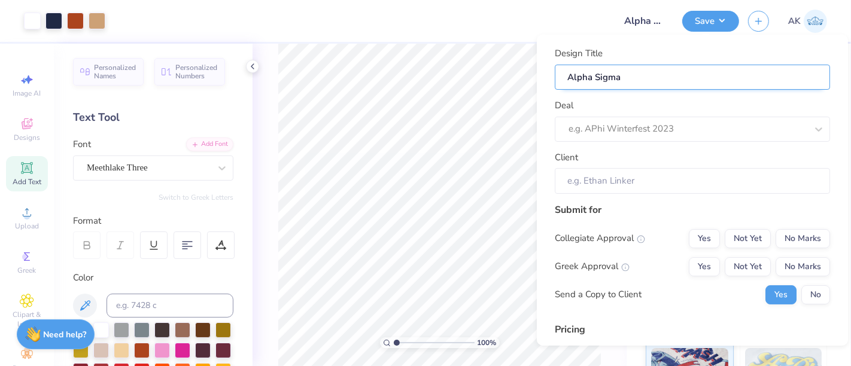
type input "Alpha Sigma A"
type input "Alpha Sigma Al"
type input "Alpha Sigma Alp"
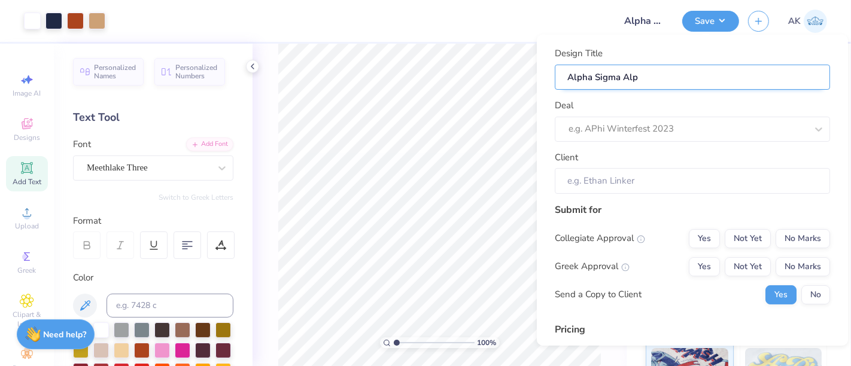
type input "Alpha Sigma Alpj"
type input "Alpha Sigma Alp"
type input "Alpha Sigma Alph"
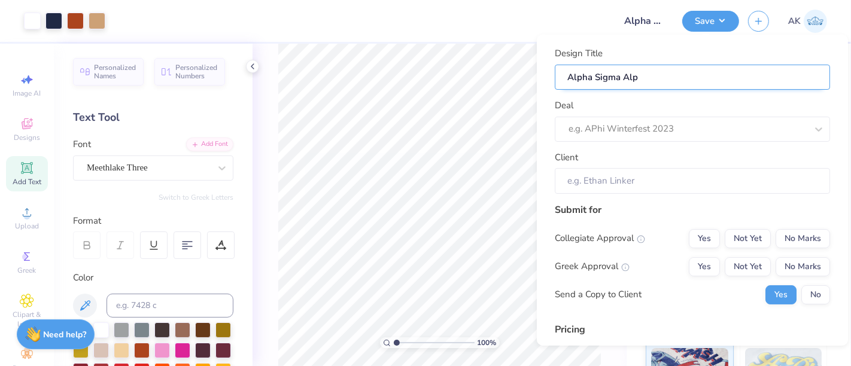
type input "Alpha Sigma Alph"
type input "Alpha Sigma Alpha"
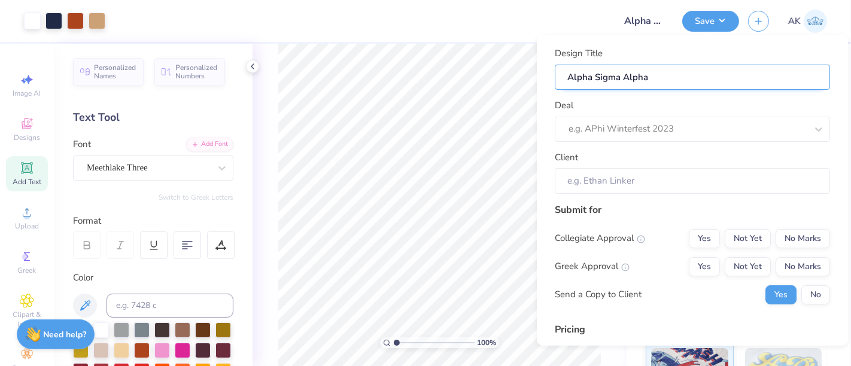
type input "Alpha Sigma Alpha -"
type input "Alpha Sigma Alpha - M"
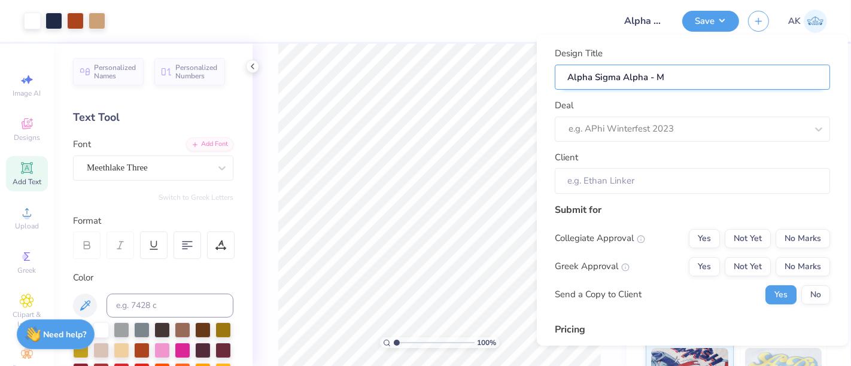
type input "Alpha Sigma Alpha - ME"
type input "Alpha Sigma Alpha - MEr"
type input "Alpha Sigma Alpha - MErc"
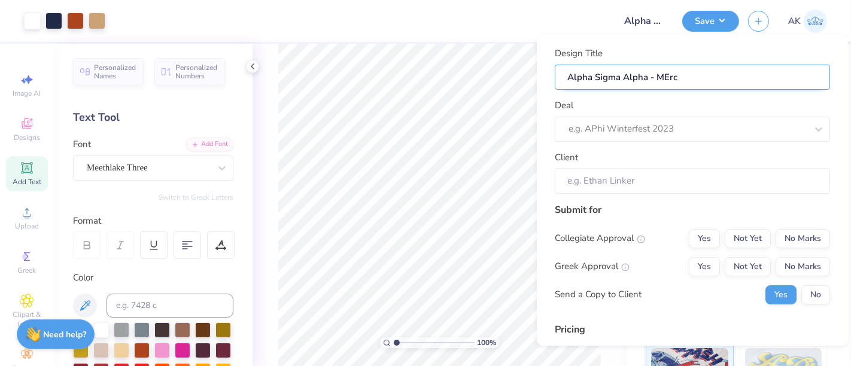
type input "Alpha Sigma Alpha - MErch"
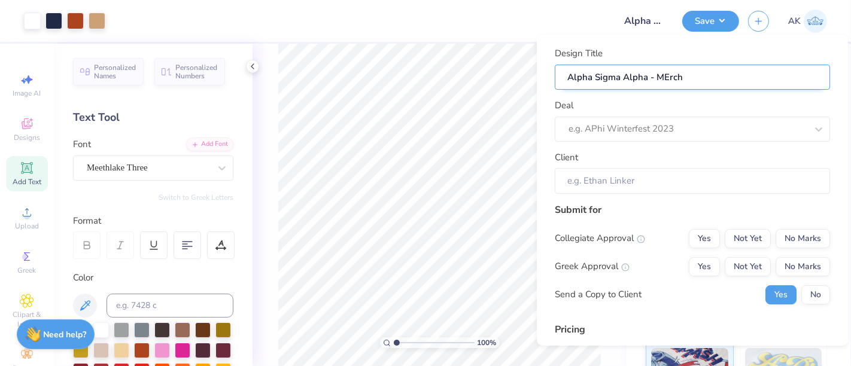
type input "Alpha Sigma Alpha - MErch"
type input "Alpha Sigma Alpha - MErc"
type input "Alpha Sigma Alpha - MEr"
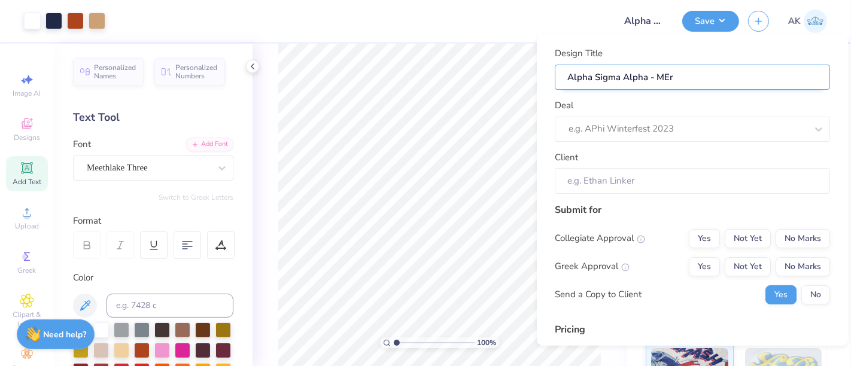
type input "Alpha Sigma Alpha - ME"
type input "Alpha Sigma Alpha - M"
type input "Alpha Sigma Alpha - Me"
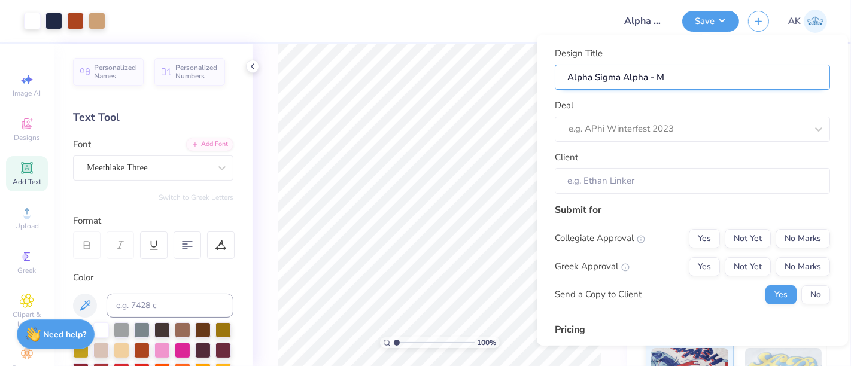
type input "Alpha Sigma Alpha - Me"
type input "Alpha Sigma Alpha - Mer"
type input "Alpha Sigma Alpha - Merc"
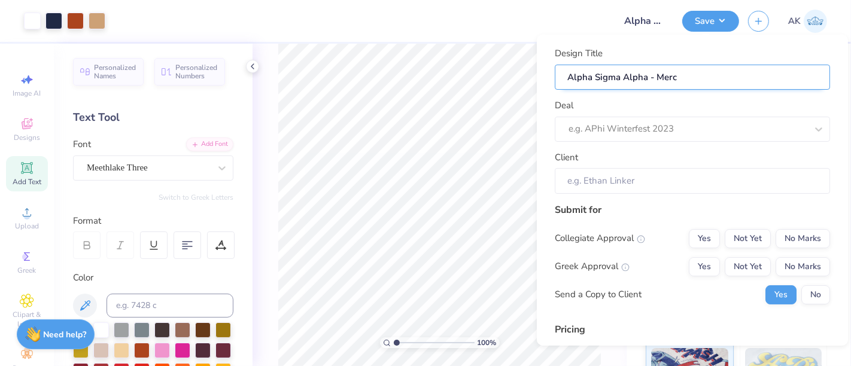
type input "Alpha Sigma Alpha - Merch"
type input "Alpha Sigma Alpha - Merch 2"
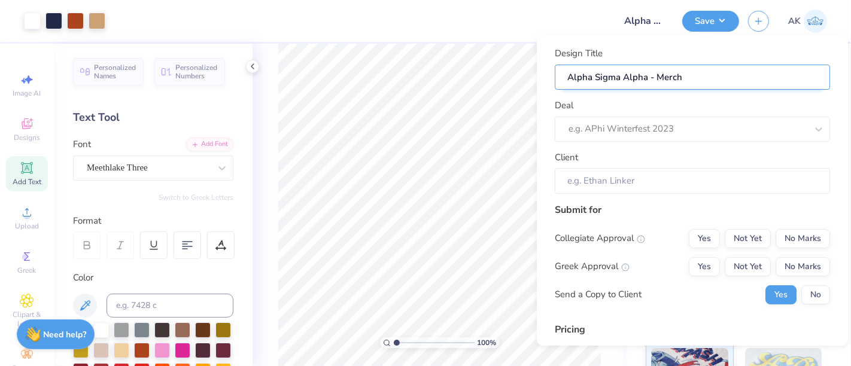
type input "Alpha Sigma Alpha - Merch 2"
type input "Alpha Sigma Alpha - Merch 20"
type input "Alpha Sigma Alpha - Merch 202"
type input "Alpha Sigma Alpha - Merch 2025"
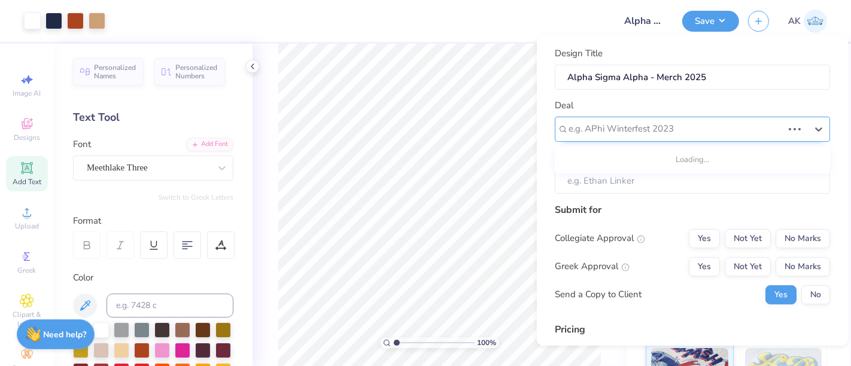
click at [613, 129] on div at bounding box center [675, 129] width 214 height 16
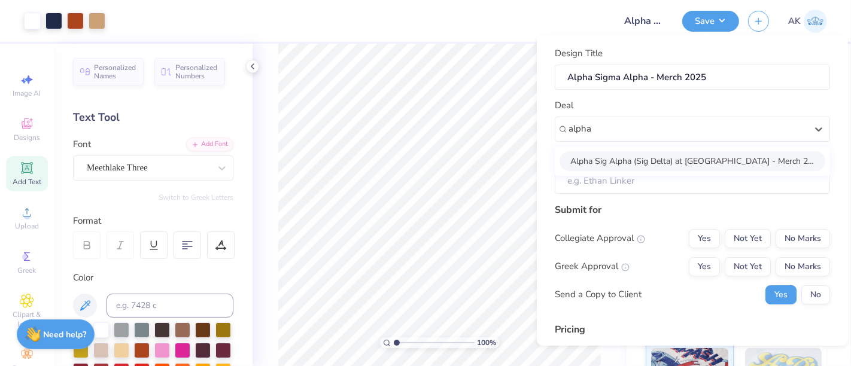
click at [621, 165] on div "Alpha Sig Alpha (Sig Delta) at Saginaw Valley State University - Merch 2025" at bounding box center [692, 161] width 266 height 20
type input "alpha"
type input "Makenzie Schultz"
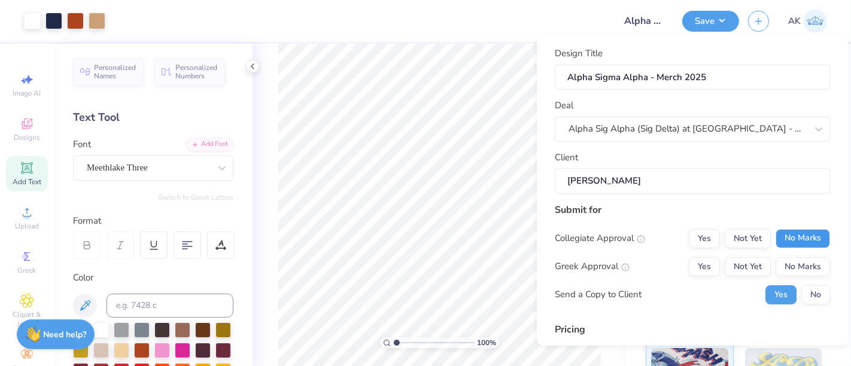
click at [811, 230] on button "No Marks" at bounding box center [802, 237] width 54 height 19
click at [696, 263] on button "Yes" at bounding box center [703, 266] width 31 height 19
click at [808, 295] on button "No" at bounding box center [815, 294] width 29 height 19
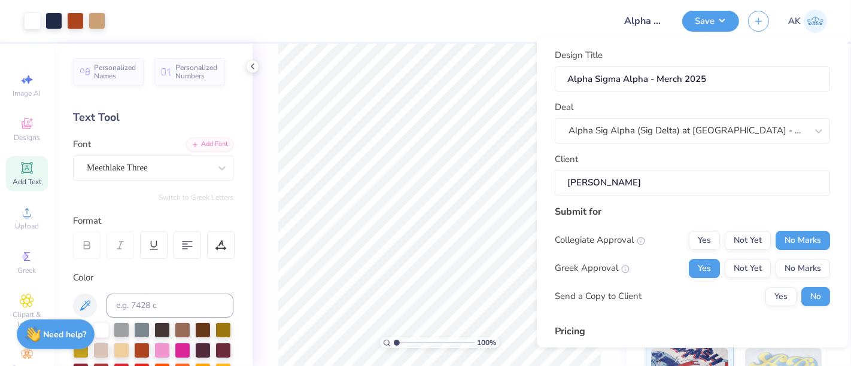
scroll to position [169, 0]
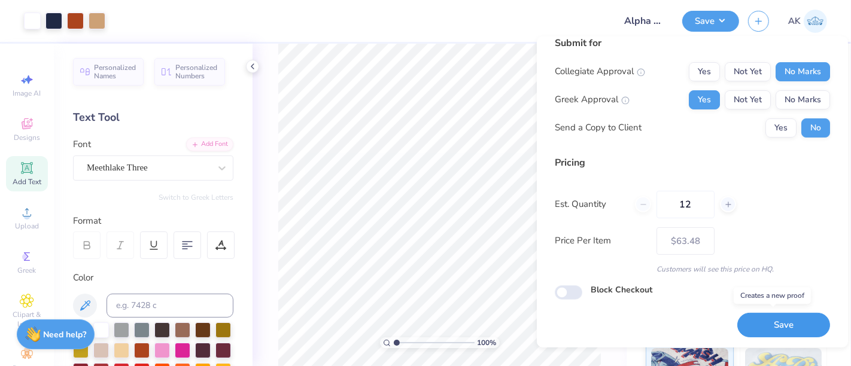
click at [767, 329] on button "Save" at bounding box center [783, 325] width 93 height 25
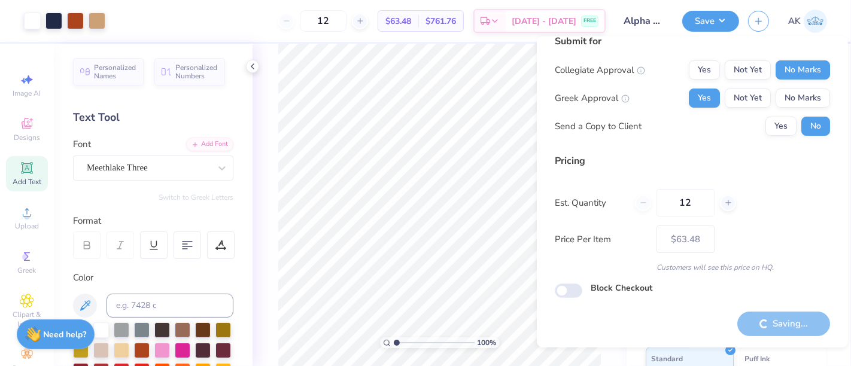
type input "– –"
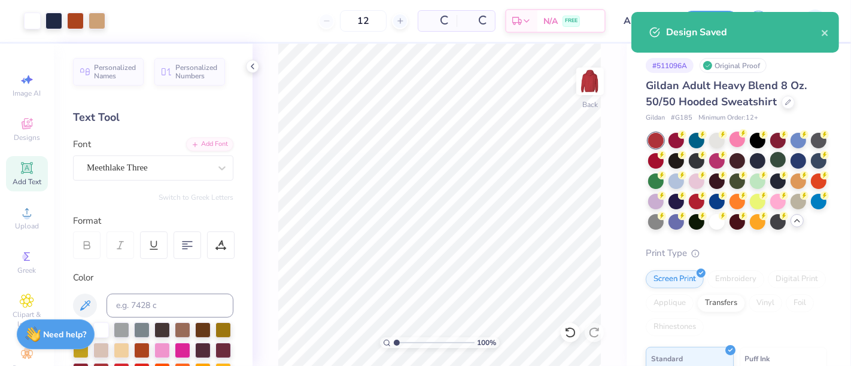
scroll to position [13, 0]
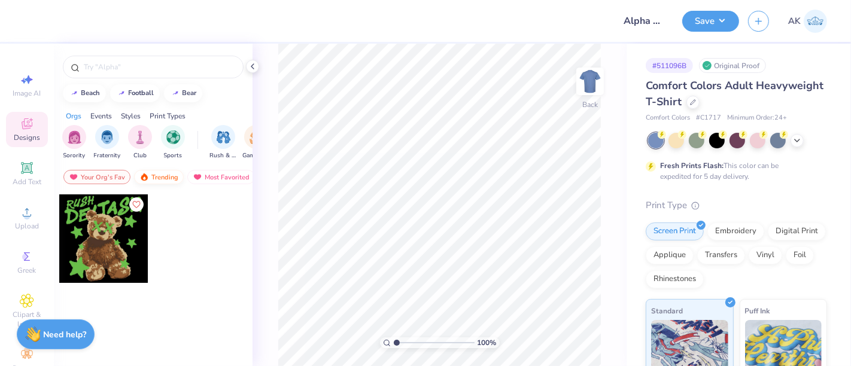
click at [154, 180] on div "Trending" at bounding box center [159, 177] width 50 height 14
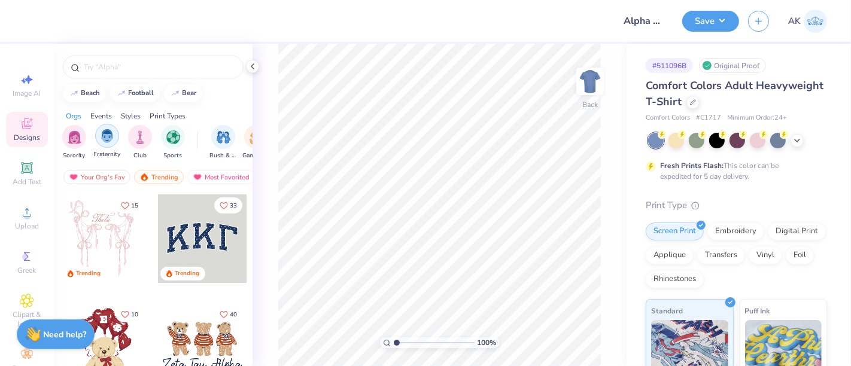
click at [105, 139] on img "filter for Fraternity" at bounding box center [106, 136] width 13 height 14
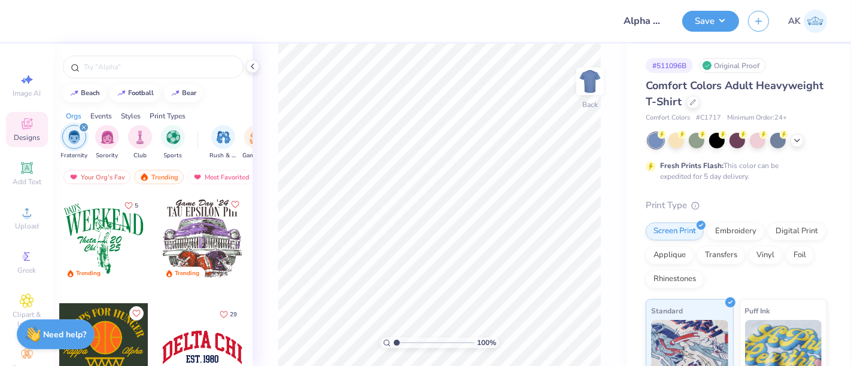
click at [84, 127] on icon "filter for Fraternity" at bounding box center [84, 128] width 4 height 4
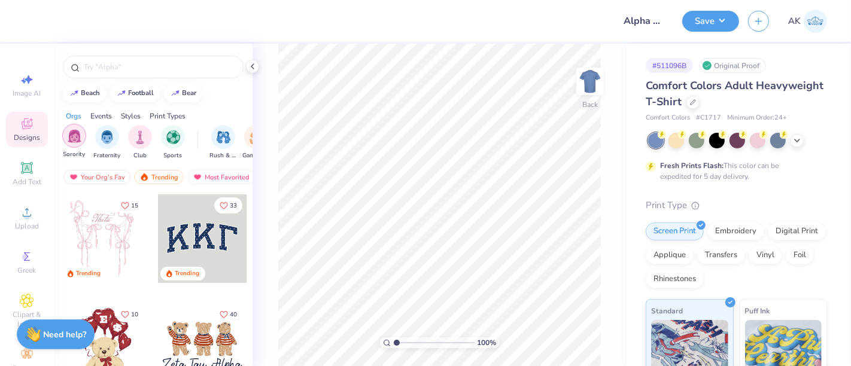
click at [72, 138] on img "filter for Sorority" at bounding box center [75, 136] width 14 height 14
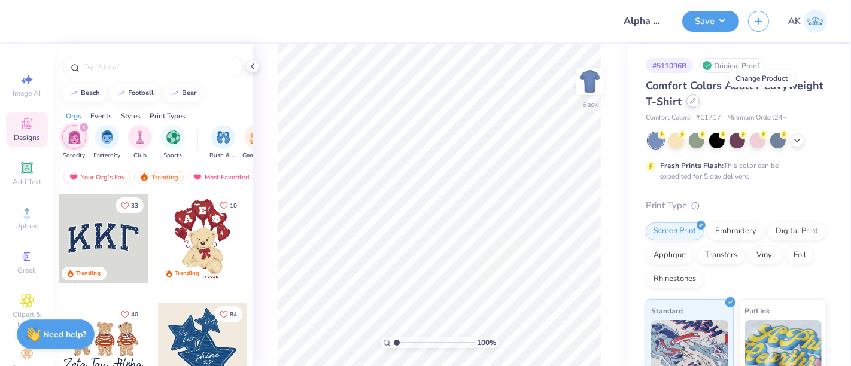
click at [699, 97] on div at bounding box center [692, 101] width 13 height 13
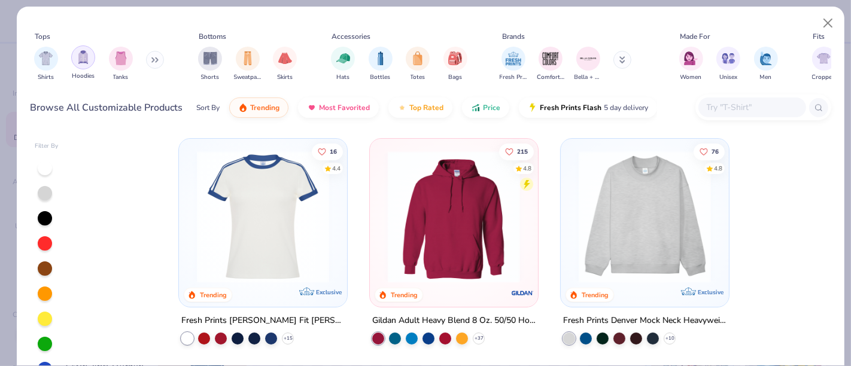
click at [78, 64] on div "filter for Hoodies" at bounding box center [83, 57] width 24 height 24
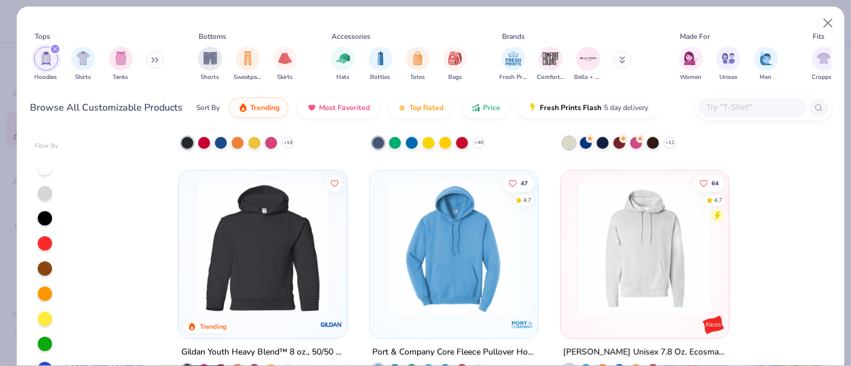
scroll to position [730, 0]
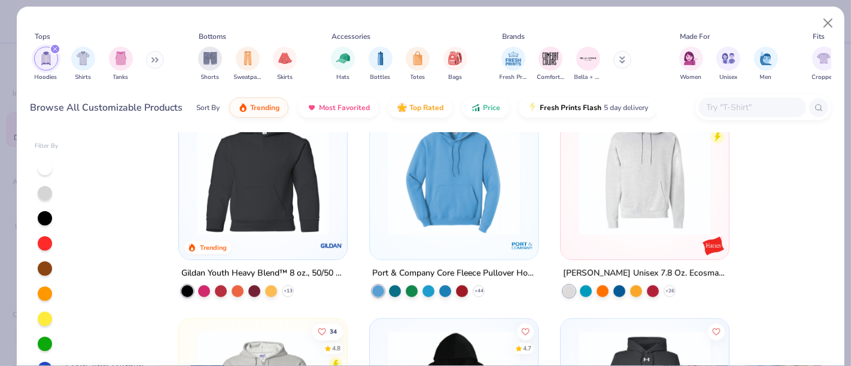
click at [426, 200] on img at bounding box center [454, 169] width 144 height 132
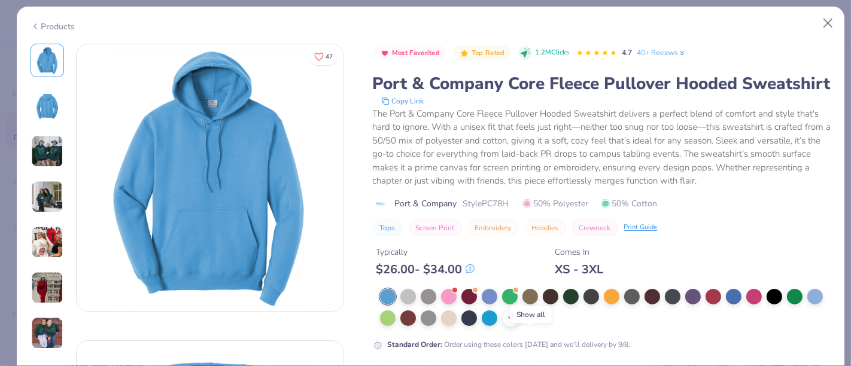
click at [516, 323] on icon at bounding box center [511, 318] width 10 height 10
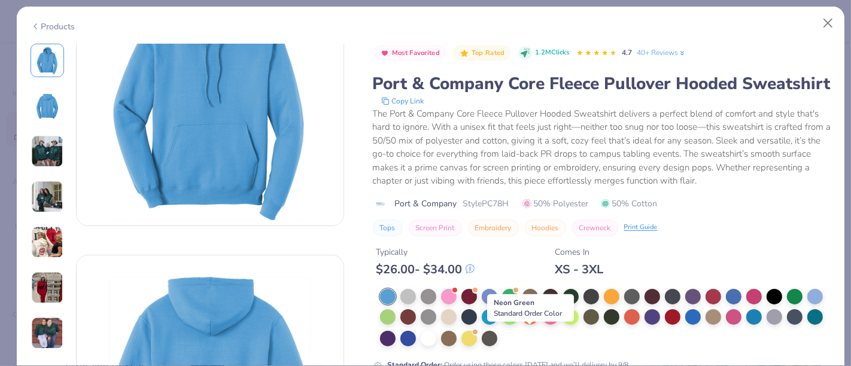
scroll to position [111, 0]
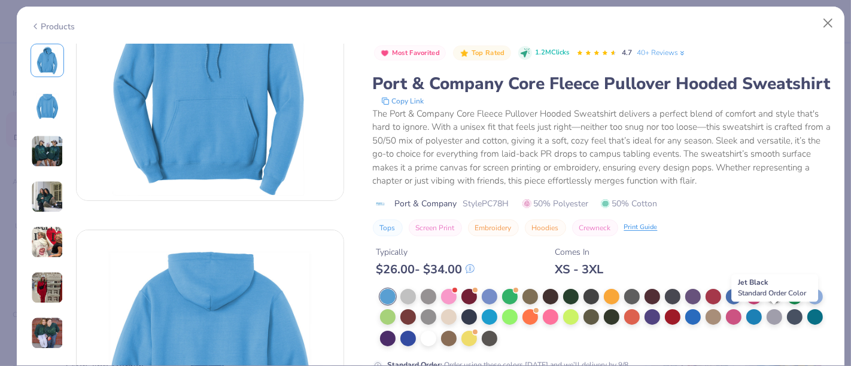
click at [772, 303] on div at bounding box center [774, 296] width 16 height 16
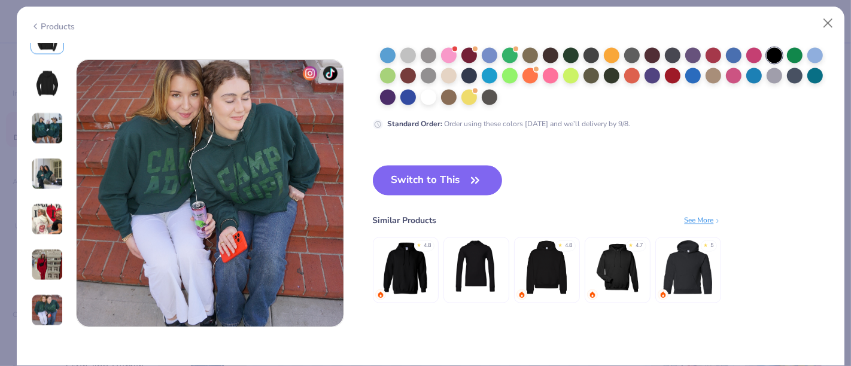
scroll to position [1754, 0]
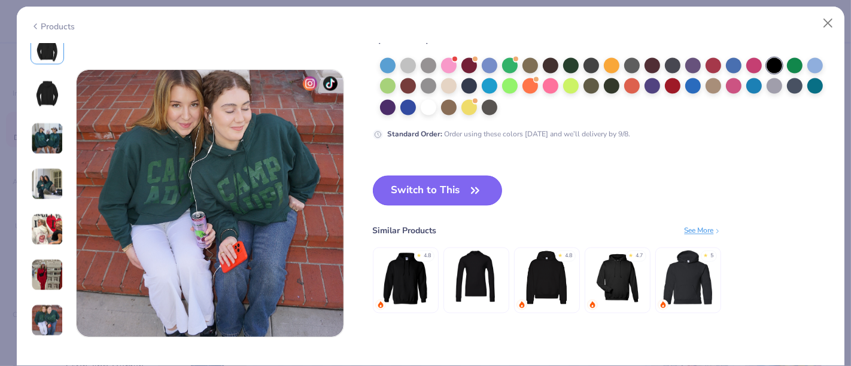
click at [470, 190] on icon "button" at bounding box center [475, 190] width 17 height 17
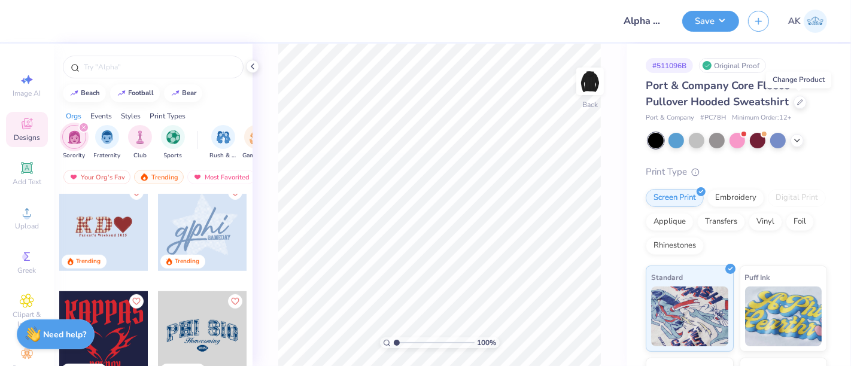
scroll to position [773, 0]
click at [186, 217] on div at bounding box center [202, 228] width 89 height 89
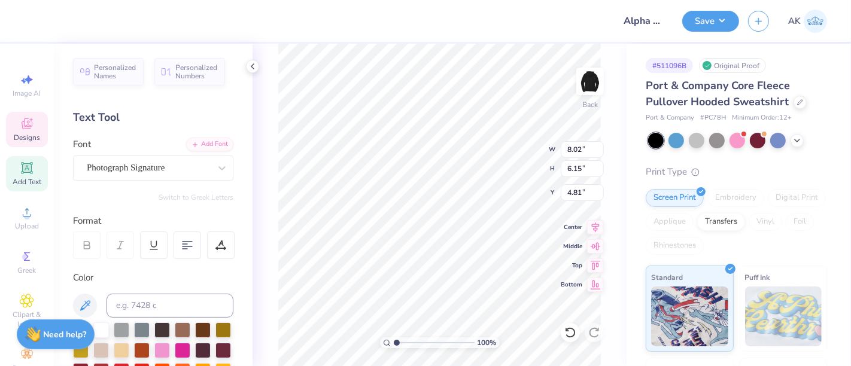
scroll to position [11, 1]
type textarea "alpha sigma alpha"
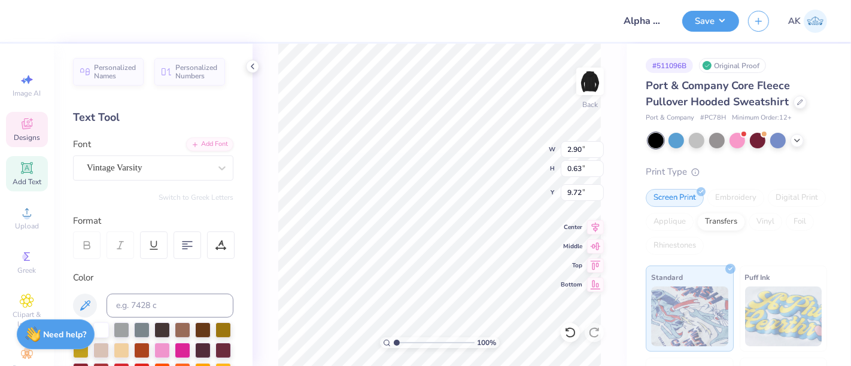
type input "9.72"
type textarea "BID DAY 2025"
type input "17.37"
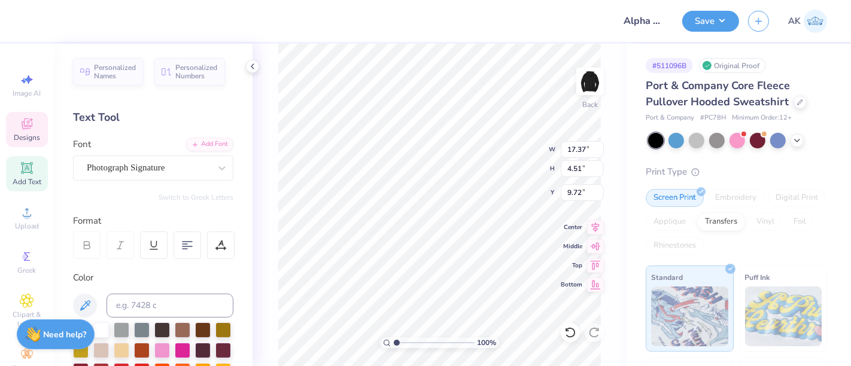
type input "4.51"
type input "5.20"
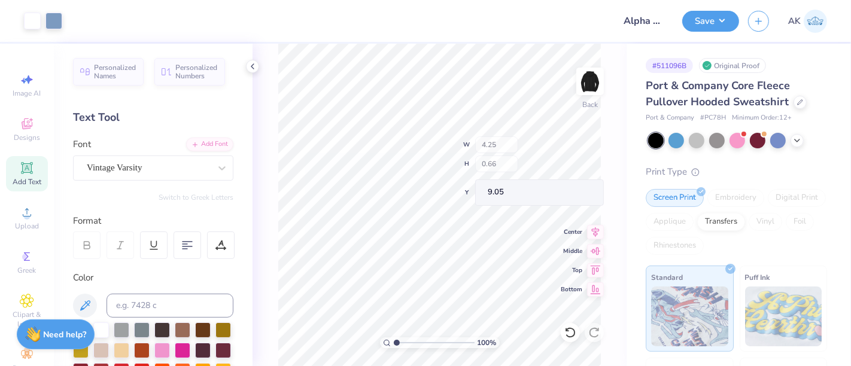
type input "9.05"
type input "9.38"
type input "9.05"
click at [718, 19] on button "Save" at bounding box center [710, 19] width 57 height 21
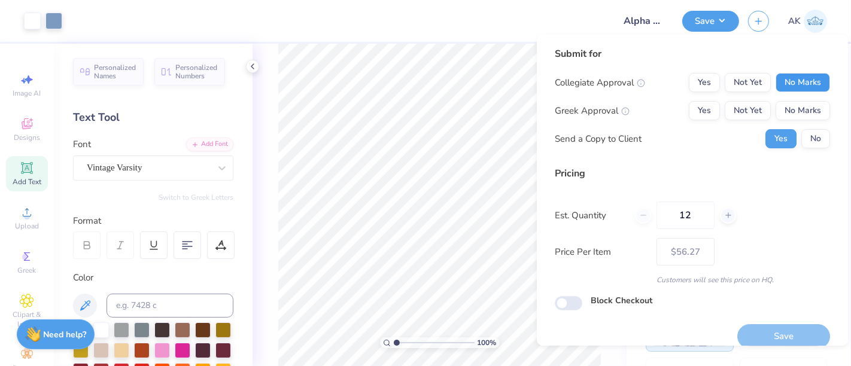
click at [793, 83] on button "No Marks" at bounding box center [802, 82] width 54 height 19
click at [694, 112] on button "Yes" at bounding box center [703, 110] width 31 height 19
click at [801, 138] on button "No" at bounding box center [815, 138] width 29 height 19
type input "$46.41"
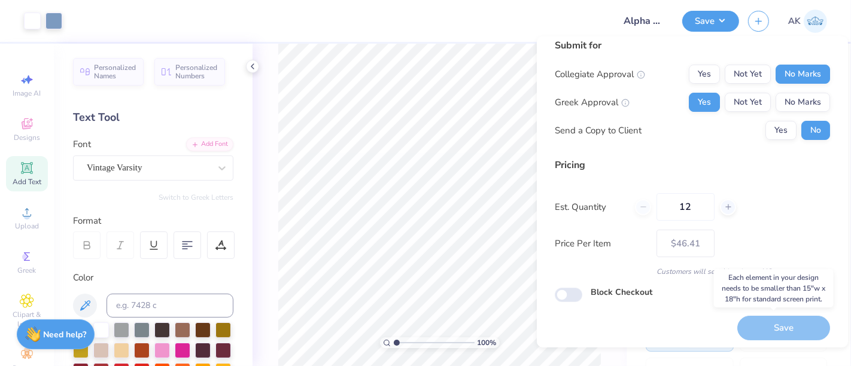
scroll to position [13, 0]
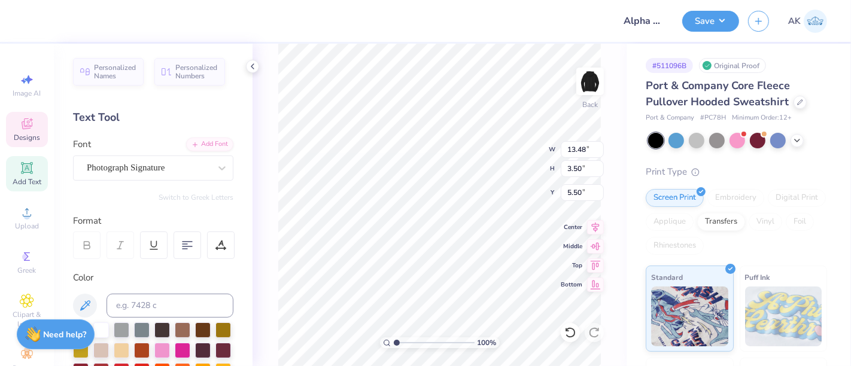
type input "13.48"
type input "3.50"
type input "5.88"
click at [595, 225] on icon at bounding box center [595, 225] width 17 height 14
click at [708, 19] on button "Save" at bounding box center [710, 19] width 57 height 21
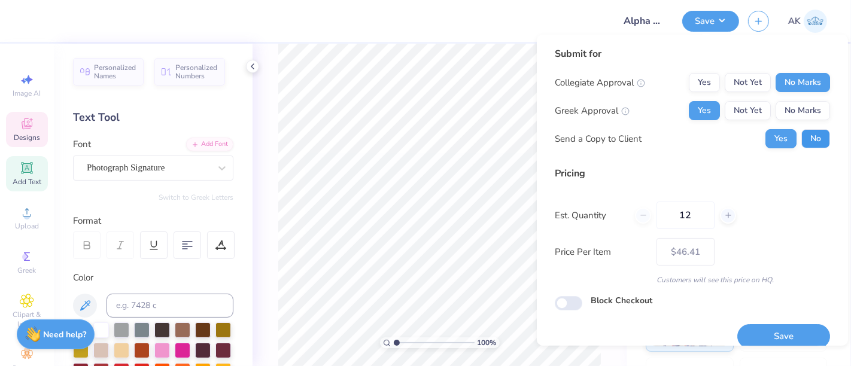
click at [801, 134] on button "No" at bounding box center [815, 138] width 29 height 19
click at [788, 329] on button "Save" at bounding box center [783, 336] width 93 height 25
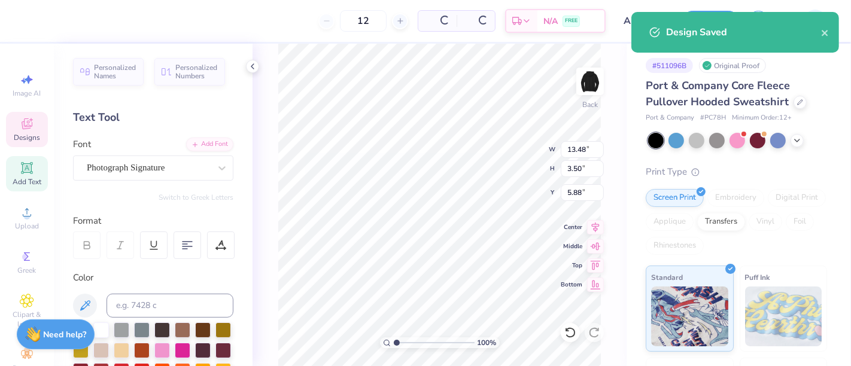
type input "– –"
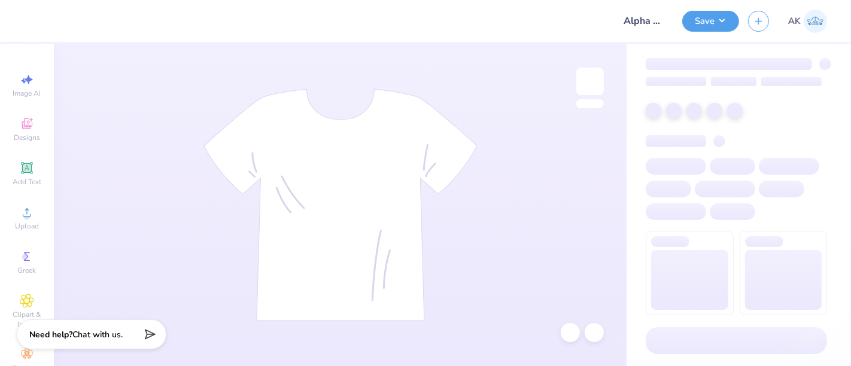
type input "Alpha Sigma Alpha - Merch 2025"
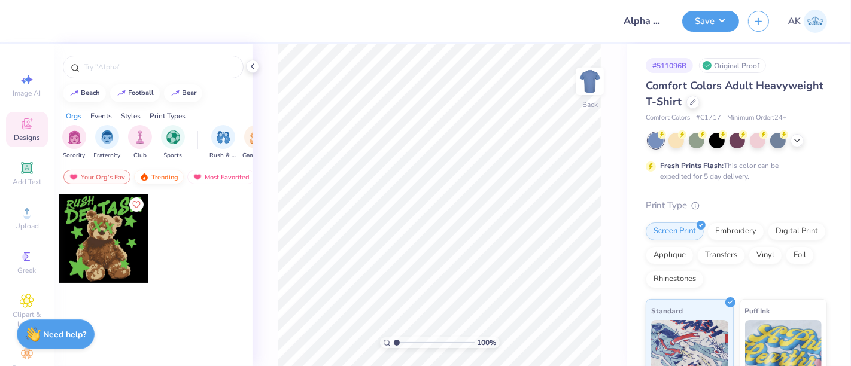
click at [170, 175] on div "Trending" at bounding box center [159, 177] width 50 height 14
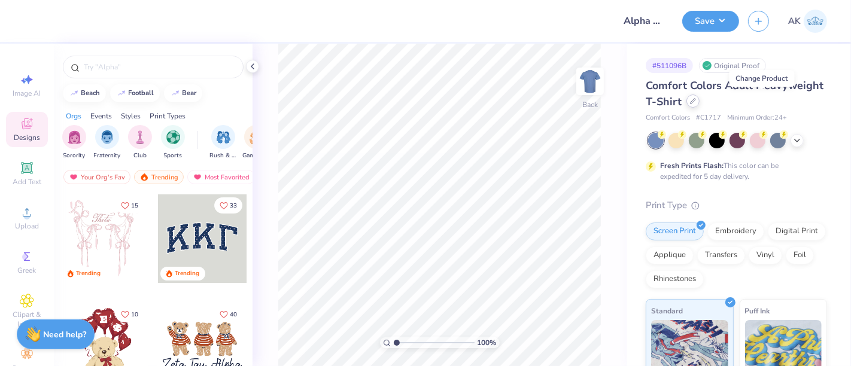
click at [699, 104] on div at bounding box center [692, 101] width 13 height 13
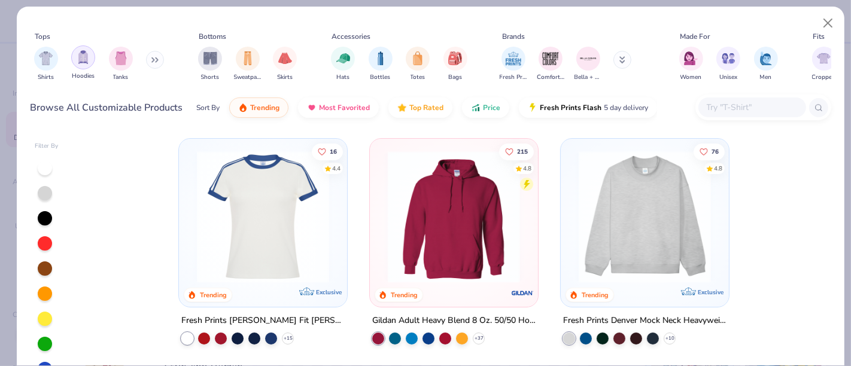
click at [77, 62] on img "filter for Hoodies" at bounding box center [83, 57] width 13 height 14
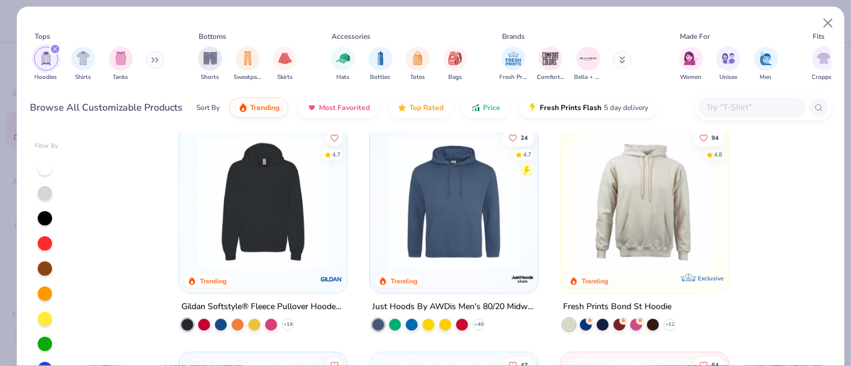
scroll to position [470, 0]
click at [276, 203] on img at bounding box center [263, 202] width 144 height 132
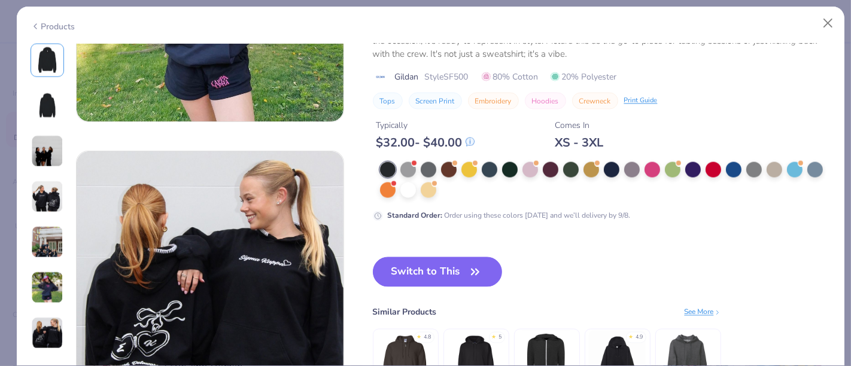
scroll to position [1675, 0]
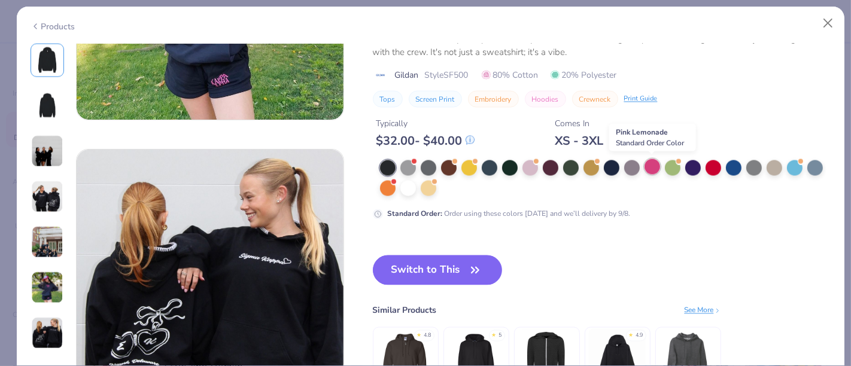
click at [650, 169] on div at bounding box center [652, 167] width 16 height 16
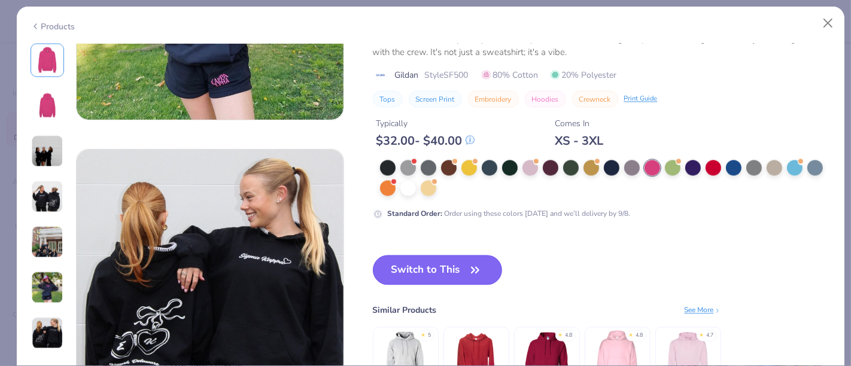
click at [446, 266] on button "Switch to This" at bounding box center [438, 270] width 130 height 30
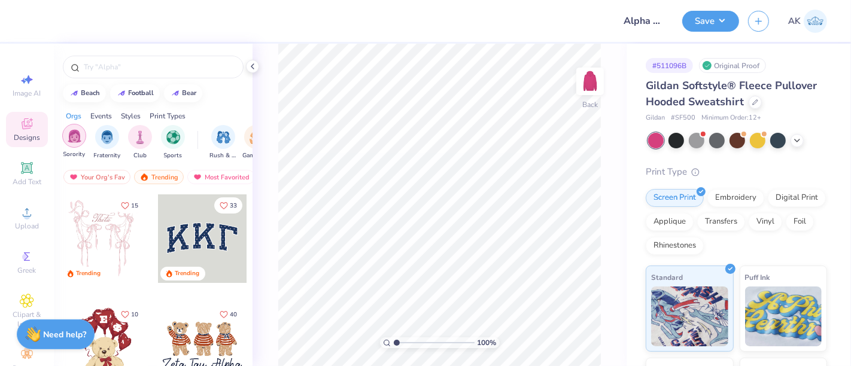
click at [76, 137] on img "filter for Sorority" at bounding box center [75, 136] width 14 height 14
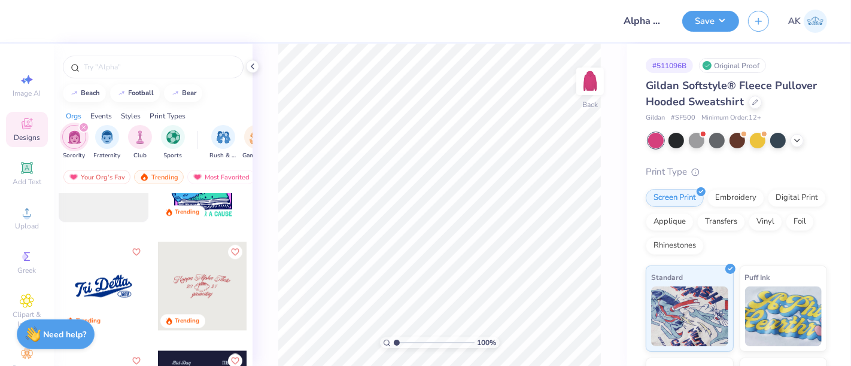
scroll to position [2132, 0]
click at [105, 281] on div at bounding box center [103, 284] width 89 height 89
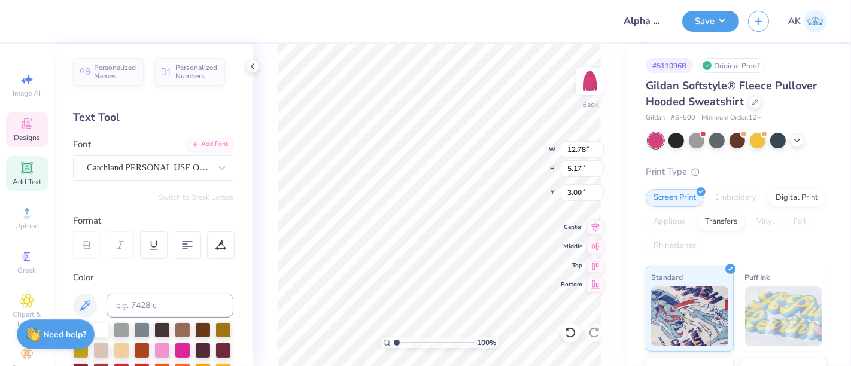
scroll to position [11, 5]
type textarea "alpha sigma alpha"
type input "12.10"
type input "4.56"
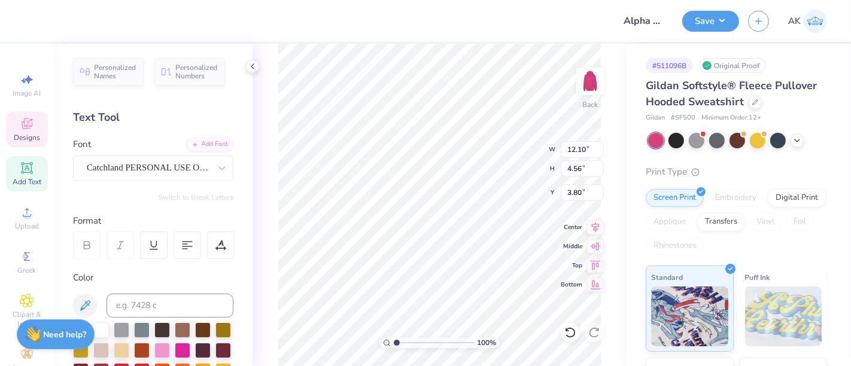
type input "4.10"
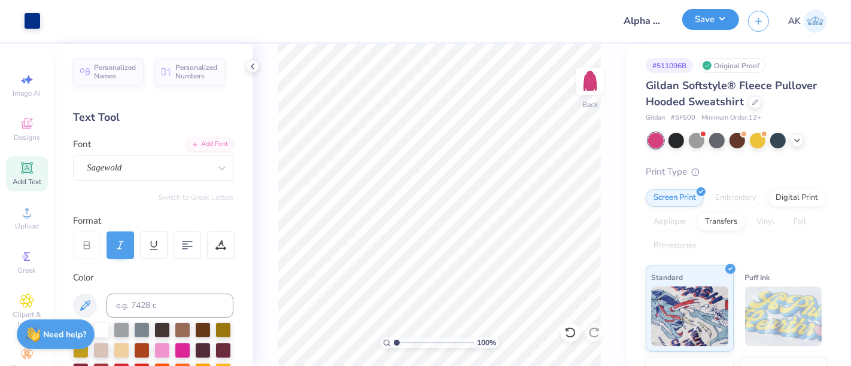
click at [712, 14] on button "Save" at bounding box center [710, 19] width 57 height 21
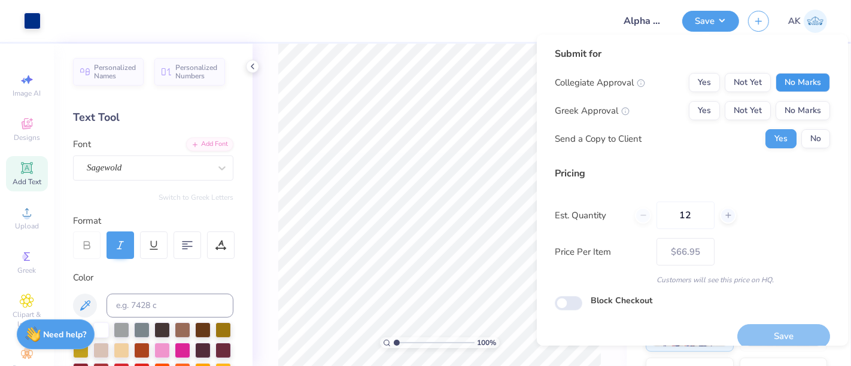
click at [791, 79] on button "No Marks" at bounding box center [802, 82] width 54 height 19
click at [697, 112] on button "Yes" at bounding box center [703, 110] width 31 height 19
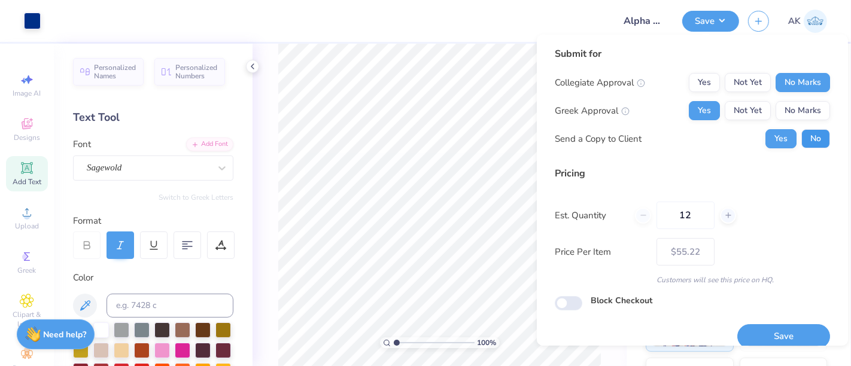
click at [806, 134] on button "No" at bounding box center [815, 138] width 29 height 19
click at [779, 333] on button "Save" at bounding box center [783, 336] width 93 height 25
type input "$55.22"
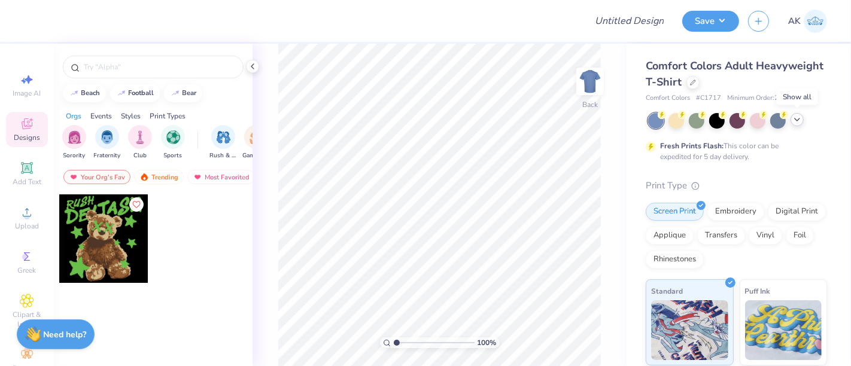
click at [795, 120] on icon at bounding box center [797, 120] width 10 height 10
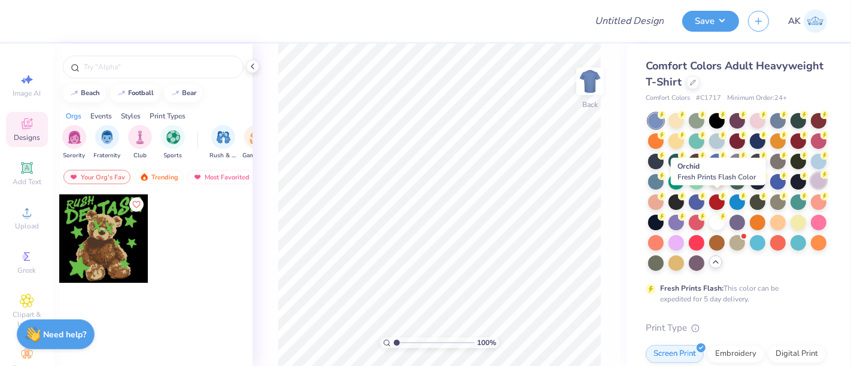
click at [810, 188] on div at bounding box center [818, 181] width 16 height 16
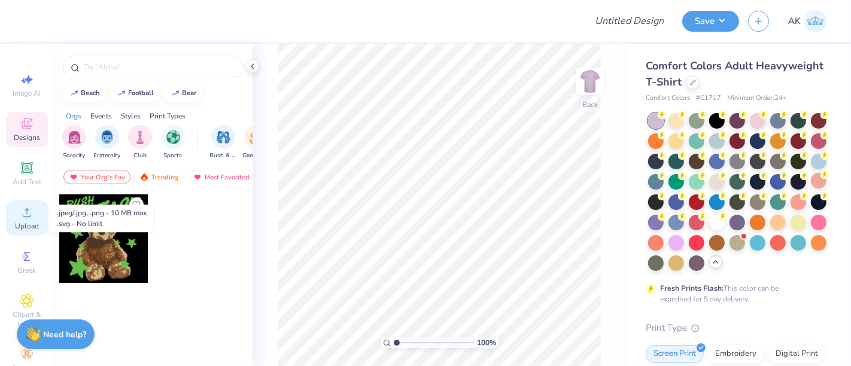
click at [13, 220] on div "Upload" at bounding box center [27, 217] width 42 height 35
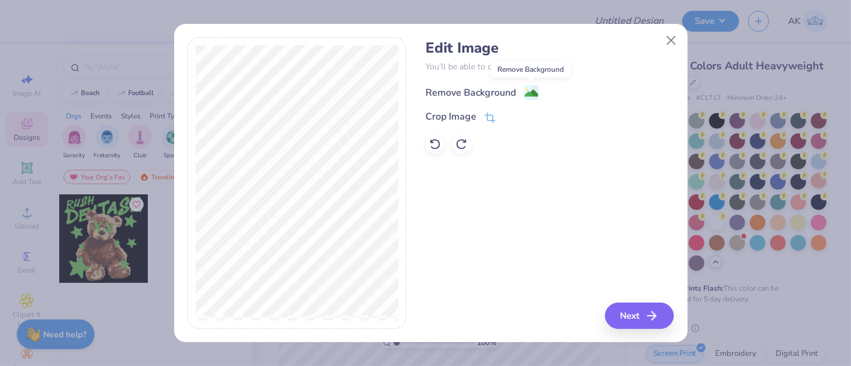
click at [529, 95] on image at bounding box center [531, 93] width 13 height 13
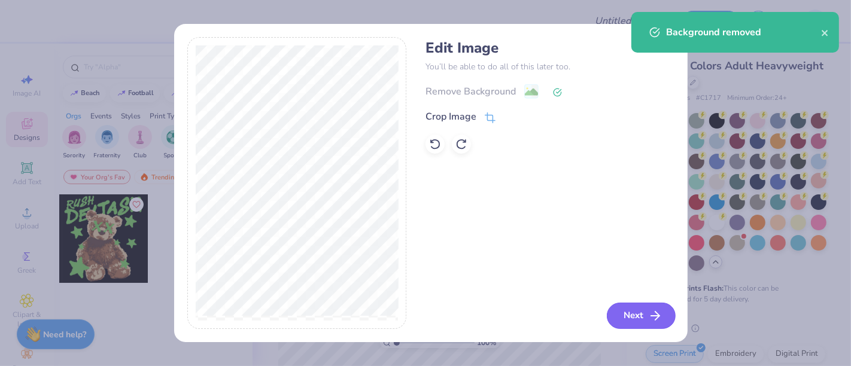
click at [629, 312] on button "Next" at bounding box center [640, 316] width 69 height 26
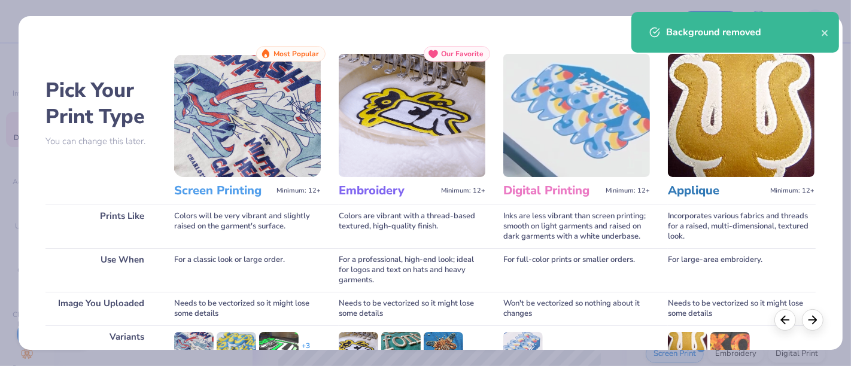
scroll to position [169, 0]
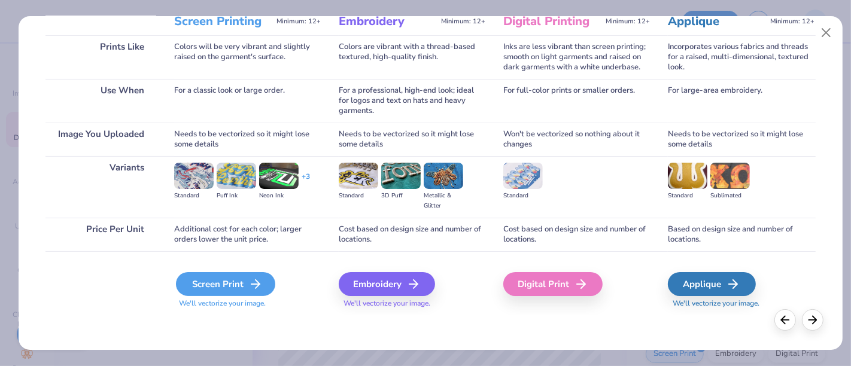
click at [200, 285] on div "Screen Print" at bounding box center [225, 284] width 99 height 24
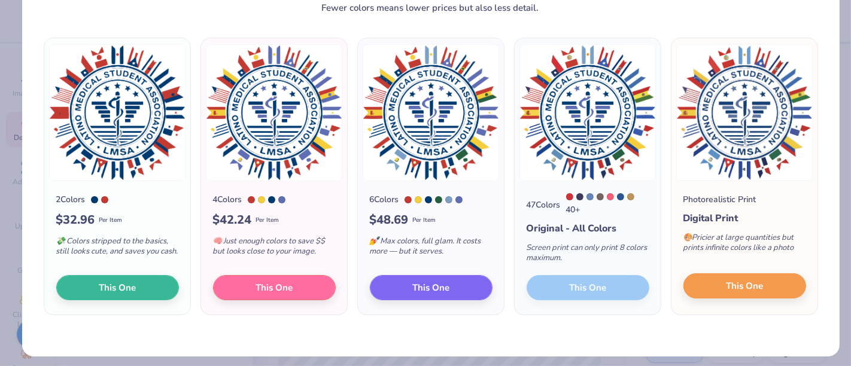
scroll to position [62, 0]
click at [699, 281] on button "This One" at bounding box center [744, 285] width 123 height 25
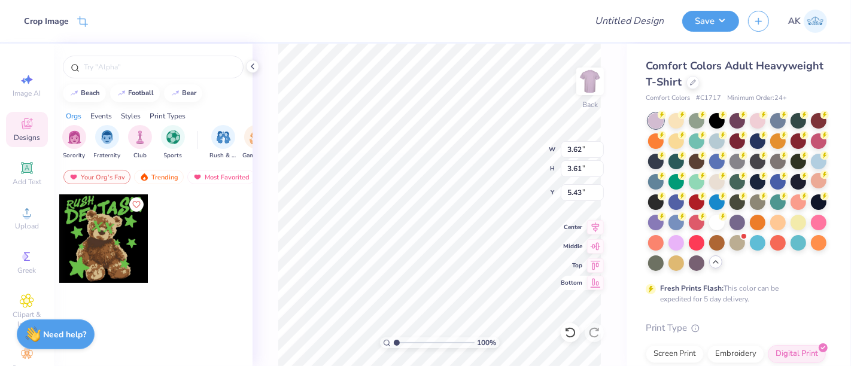
type input "3.62"
type input "3.61"
type input "3.00"
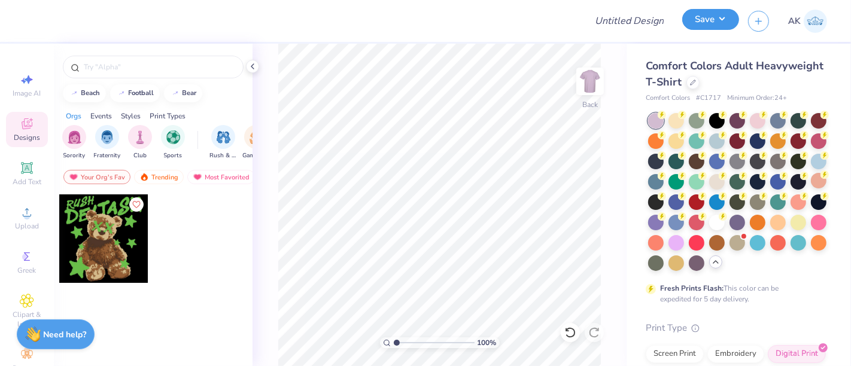
click at [706, 23] on button "Save" at bounding box center [710, 19] width 57 height 21
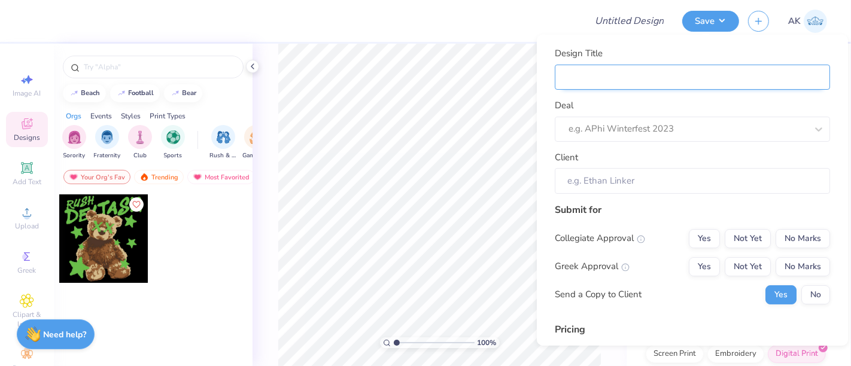
click at [608, 83] on input "Design Title" at bounding box center [691, 77] width 275 height 26
paste input "Latino Medical Student Association"
type input "Latino Medical Student Association"
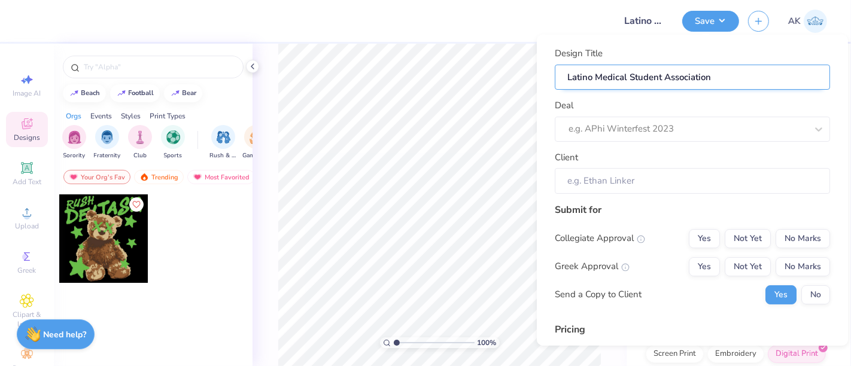
type input "Latino Medical Student Association"
type input "Latino Medical Student Association -"
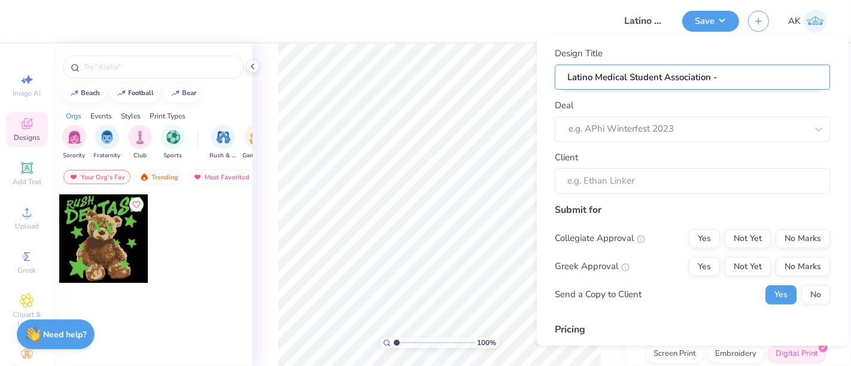
type input "Latino Medical Student Association - 2"
type input "Latino Medical Student Association - 20"
type input "Latino Medical Student Association - 202"
type input "Latino Medical Student Association - 2025"
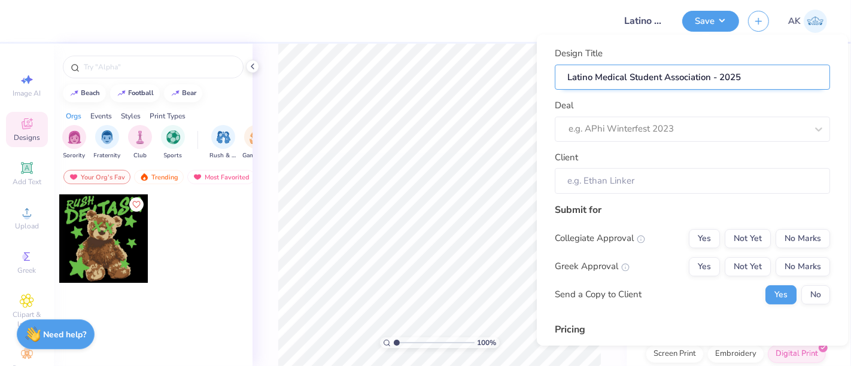
type input "Latino Medical Student Association - 2025"
type input "Latino Medical Student Association - 2025 f"
type input "Latino Medical Student Association - 2025 fa"
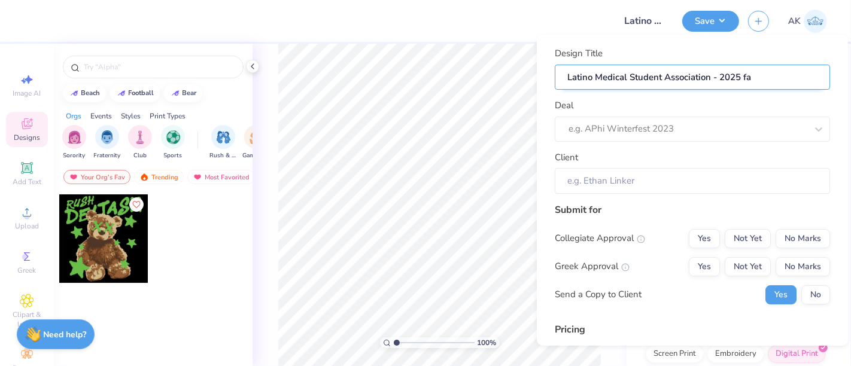
type input "Latino Medical Student Association - 2025 fal"
type input "Latino Medical Student Association - 2025 fall"
type input "Latino Medical Student Association - 2025 fallm"
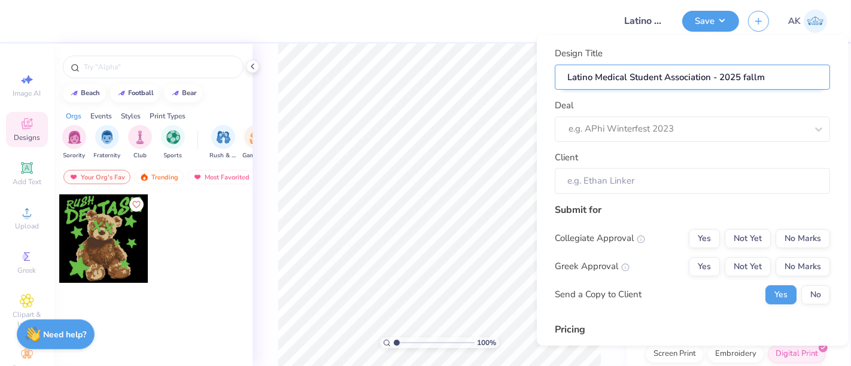
type input "Latino Medical Student Association - 2025 fallme"
type input "Latino Medical Student Association - 2025 fallmer"
type input "Latino Medical Student Association - 2025 fallmerc"
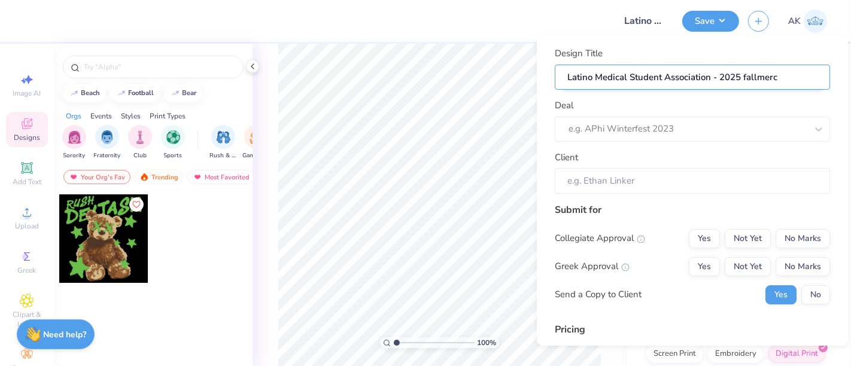
type input "Latino Medical Student Association - 2025 fallmerch"
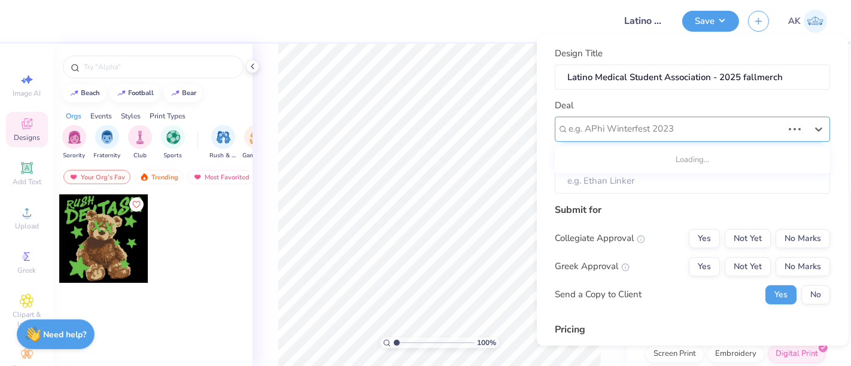
click at [622, 133] on div at bounding box center [675, 129] width 214 height 16
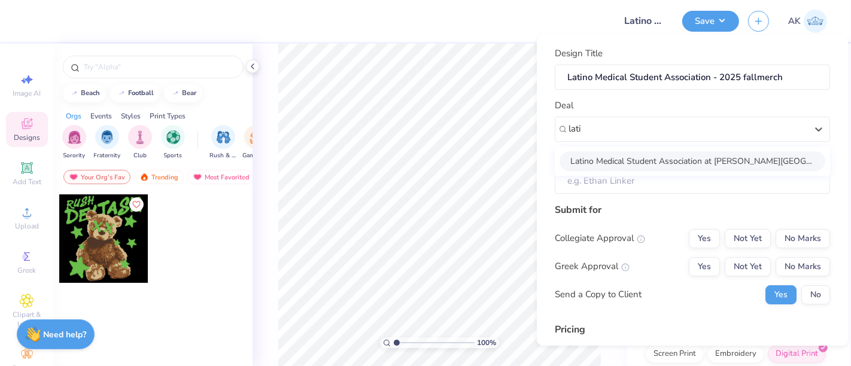
click at [622, 168] on div "Latino Medical Student Association at burrell college of osteopathic medicine -…" at bounding box center [692, 161] width 266 height 20
type input "lati"
type input "Katya Hernandez"
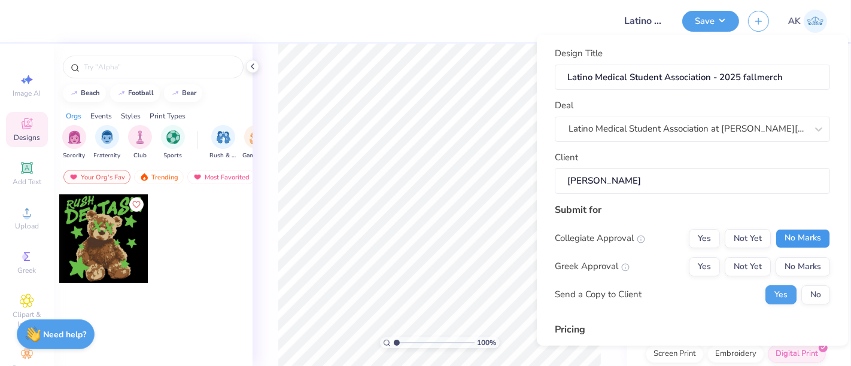
click at [795, 238] on button "No Marks" at bounding box center [802, 237] width 54 height 19
click at [798, 264] on button "No Marks" at bounding box center [802, 266] width 54 height 19
click at [804, 292] on button "No" at bounding box center [815, 294] width 29 height 19
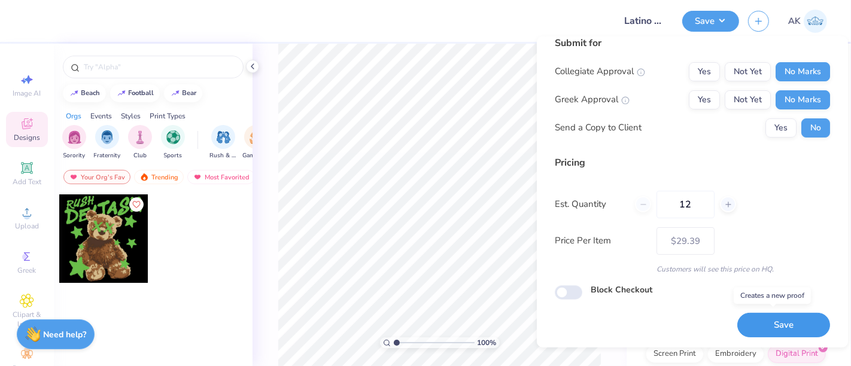
click at [784, 327] on button "Save" at bounding box center [783, 325] width 93 height 25
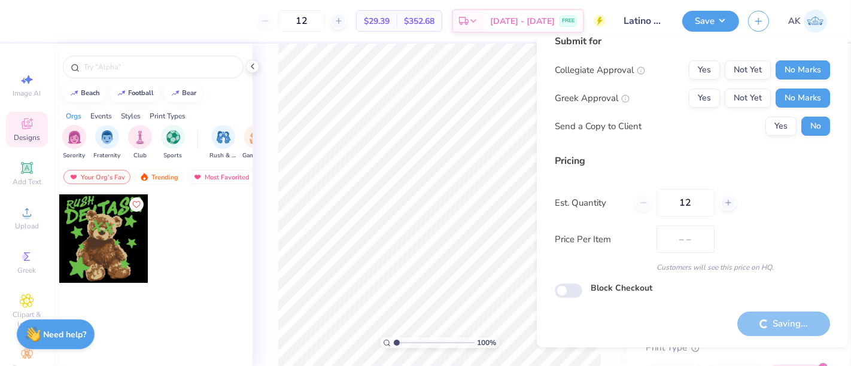
scroll to position [13, 0]
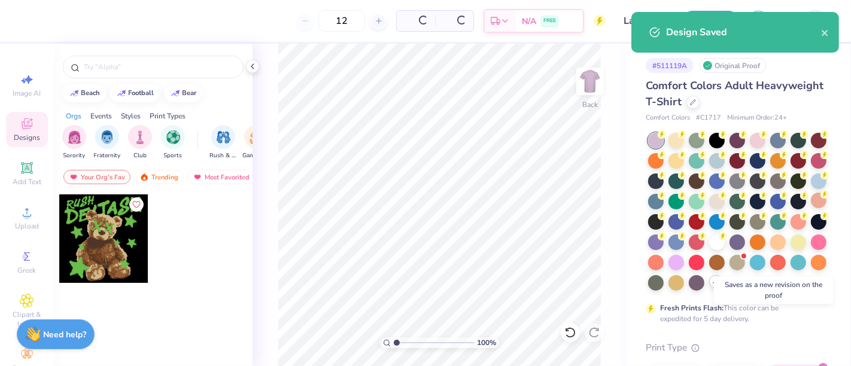
type input "$29.39"
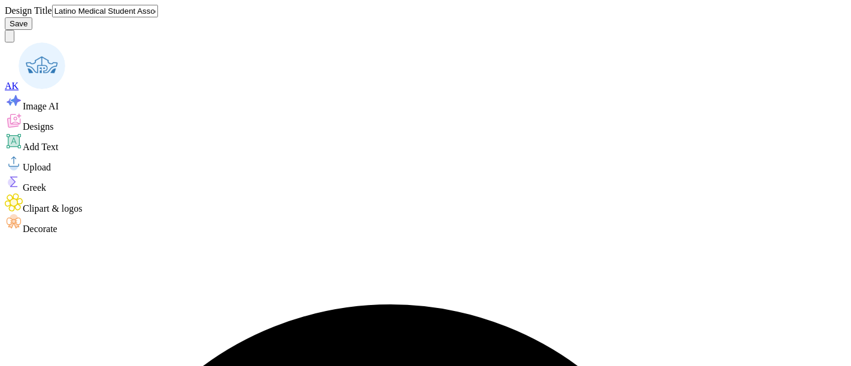
click at [22, 170] on icon at bounding box center [14, 162] width 18 height 18
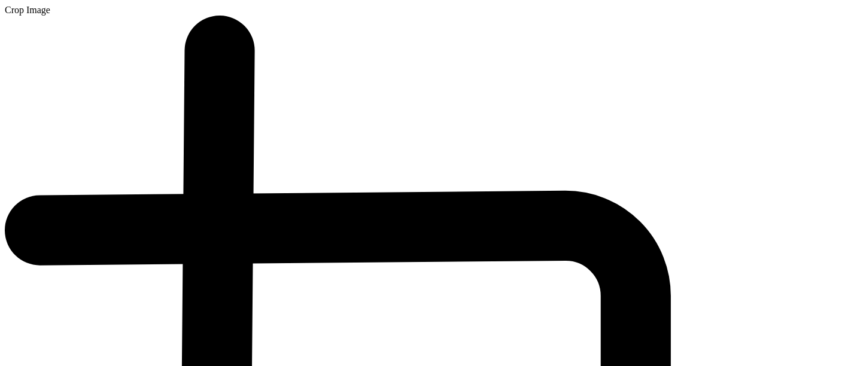
type input "8.07"
type input "8.04"
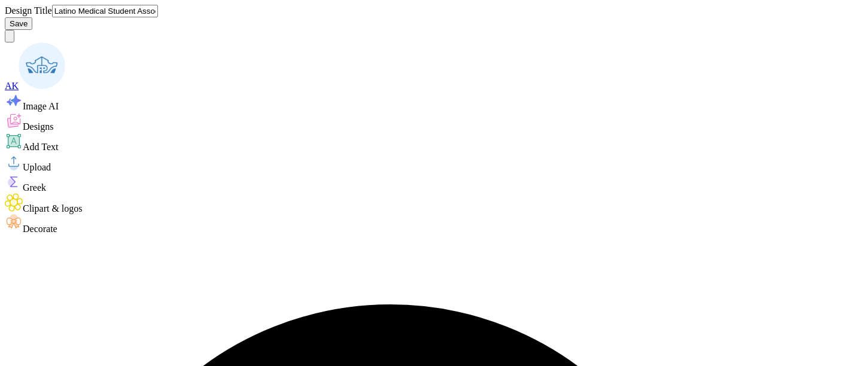
click at [32, 17] on button "Save" at bounding box center [19, 23] width 28 height 13
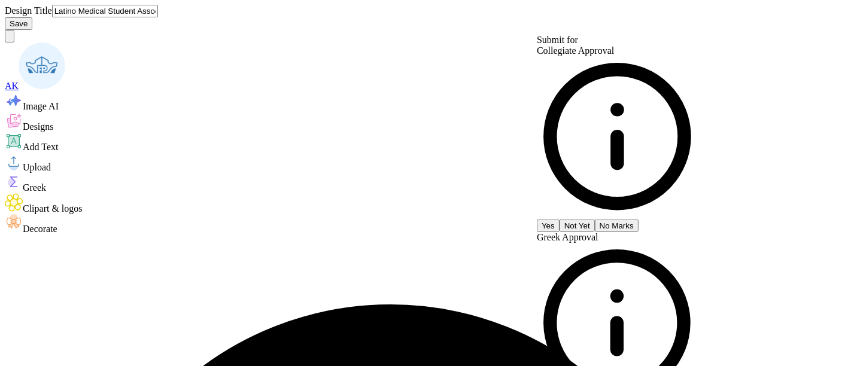
click at [638, 219] on button "No Marks" at bounding box center [617, 225] width 44 height 13
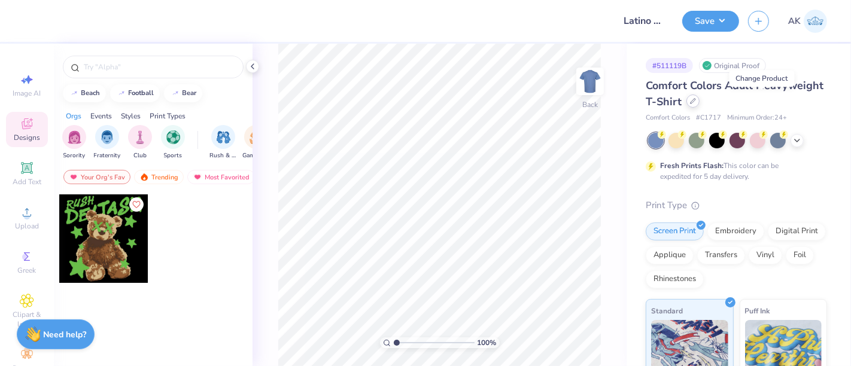
click at [696, 99] on icon at bounding box center [693, 101] width 6 height 6
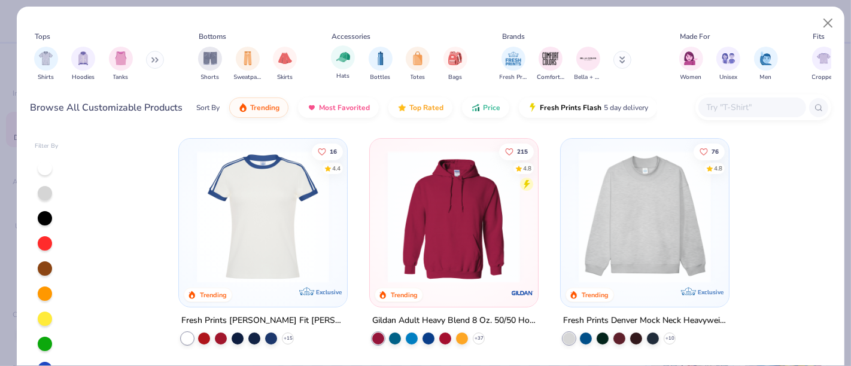
click at [343, 69] on div "Hats" at bounding box center [343, 62] width 24 height 35
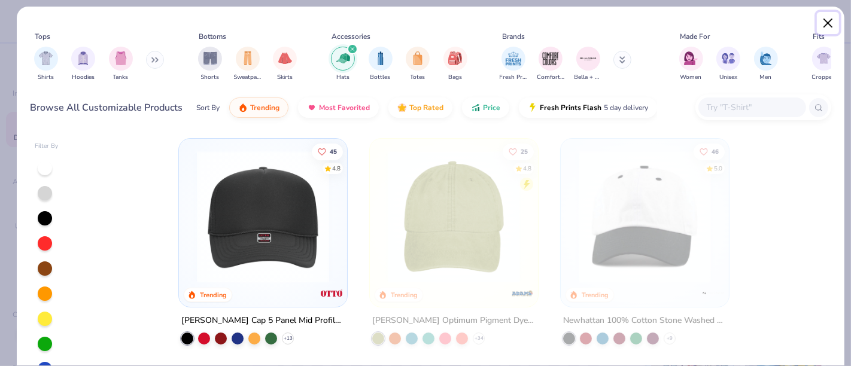
click at [826, 19] on button "Close" at bounding box center [827, 23] width 23 height 23
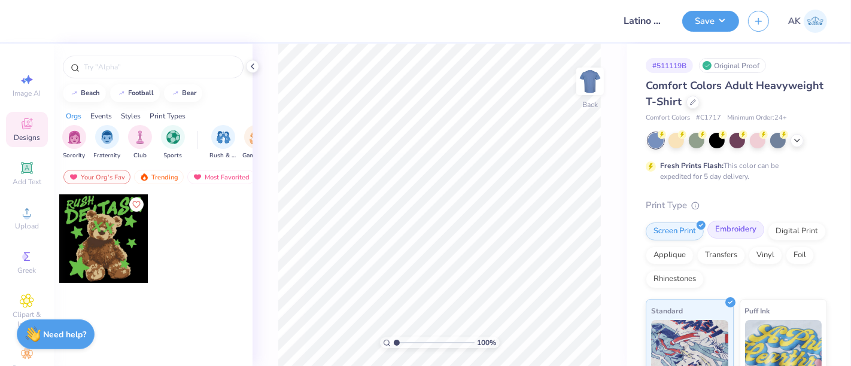
click at [725, 231] on div "Embroidery" at bounding box center [735, 230] width 57 height 18
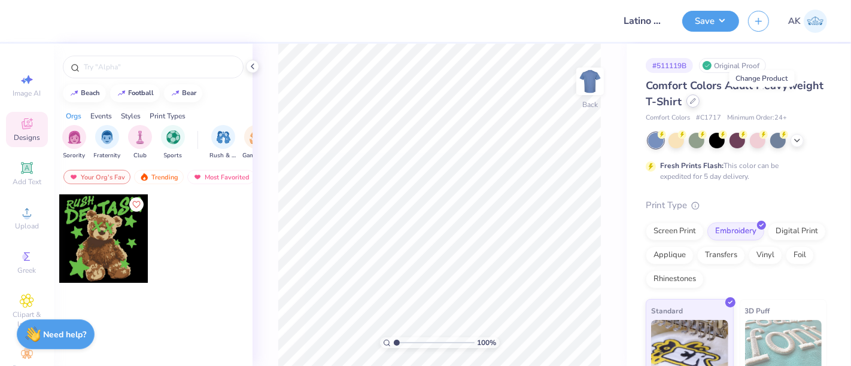
click at [699, 102] on div at bounding box center [692, 101] width 13 height 13
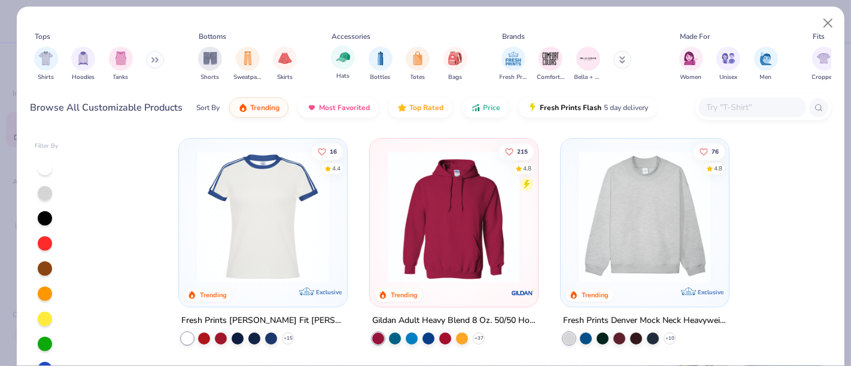
click at [348, 69] on div "Hats" at bounding box center [343, 62] width 24 height 35
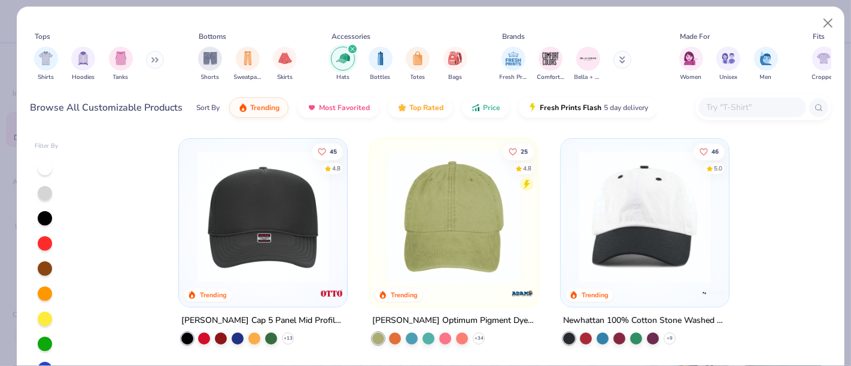
click at [566, 216] on div at bounding box center [644, 214] width 156 height 138
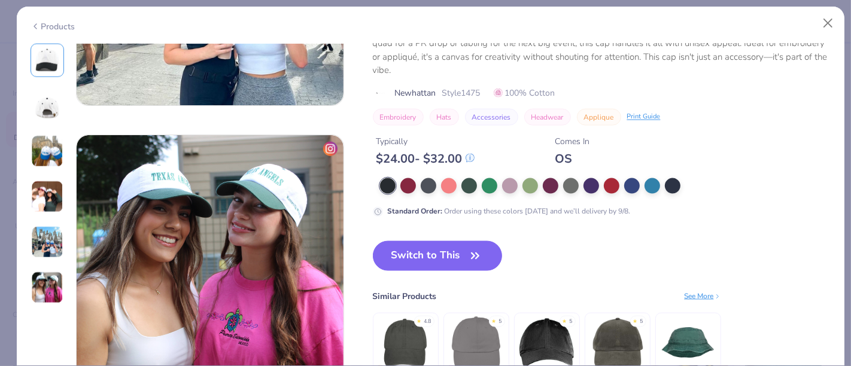
scroll to position [1392, 0]
click at [446, 254] on button "Switch to This" at bounding box center [438, 256] width 130 height 30
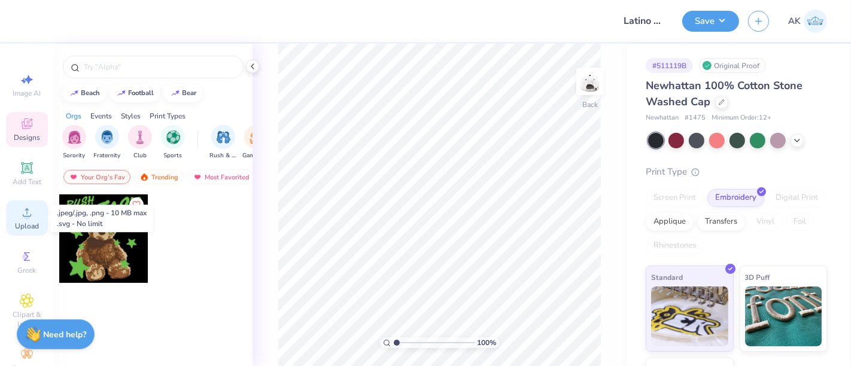
click at [25, 220] on div "Upload" at bounding box center [27, 217] width 42 height 35
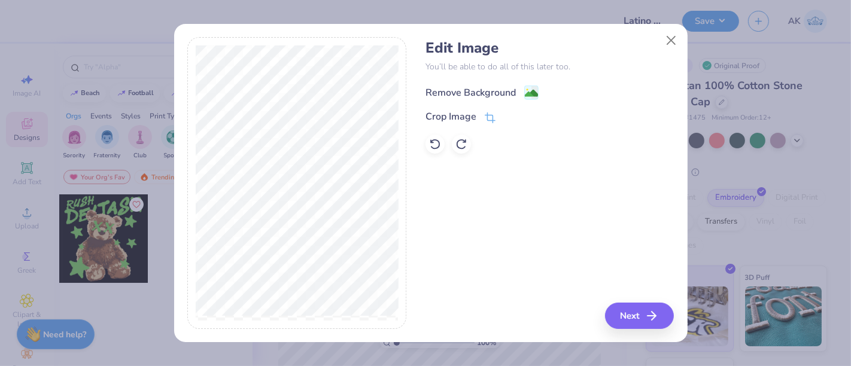
click at [522, 88] on div "Remove Background" at bounding box center [481, 92] width 113 height 15
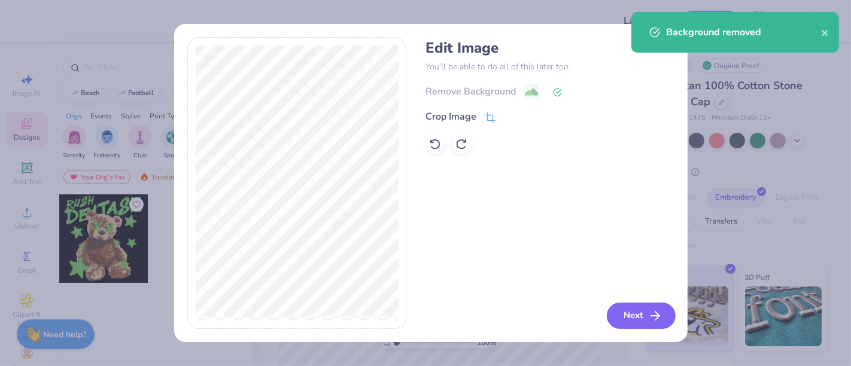
click at [642, 317] on button "Next" at bounding box center [640, 316] width 69 height 26
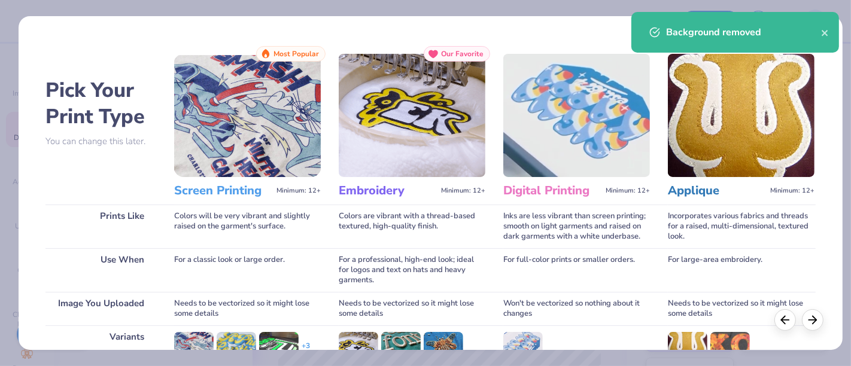
scroll to position [169, 0]
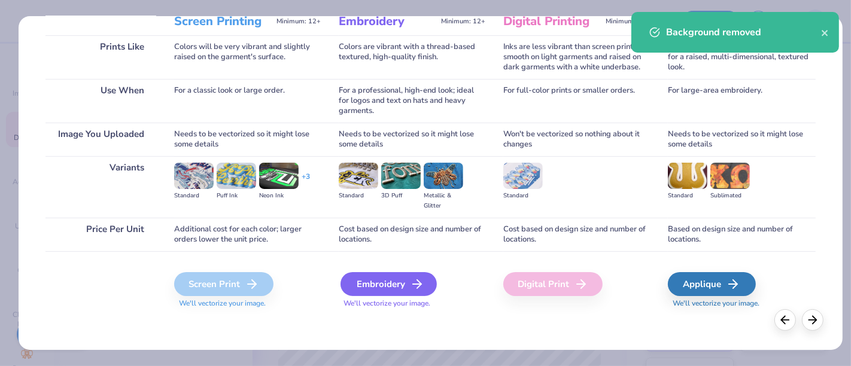
click at [383, 272] on div "Embroidery" at bounding box center [388, 284] width 96 height 24
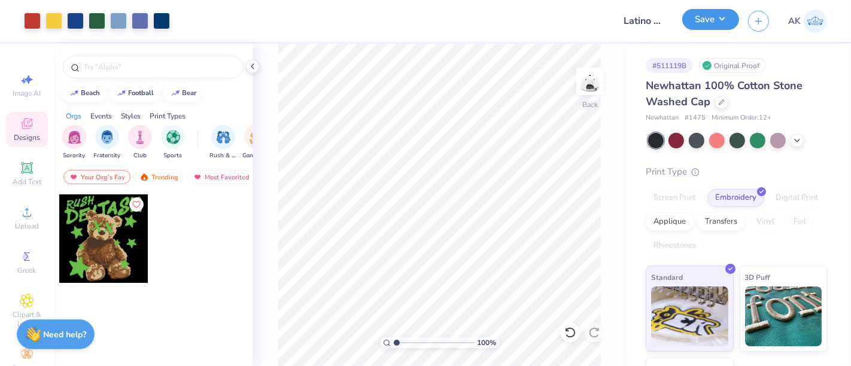
click at [734, 19] on button "Save" at bounding box center [710, 19] width 57 height 21
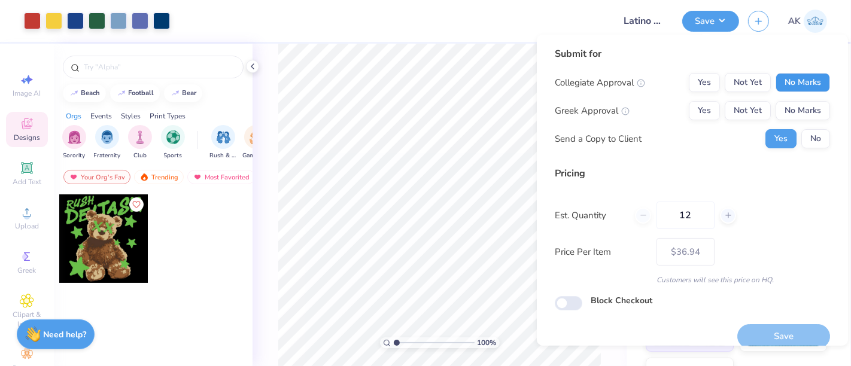
click at [780, 83] on button "No Marks" at bounding box center [802, 82] width 54 height 19
click at [781, 114] on button "No Marks" at bounding box center [802, 110] width 54 height 19
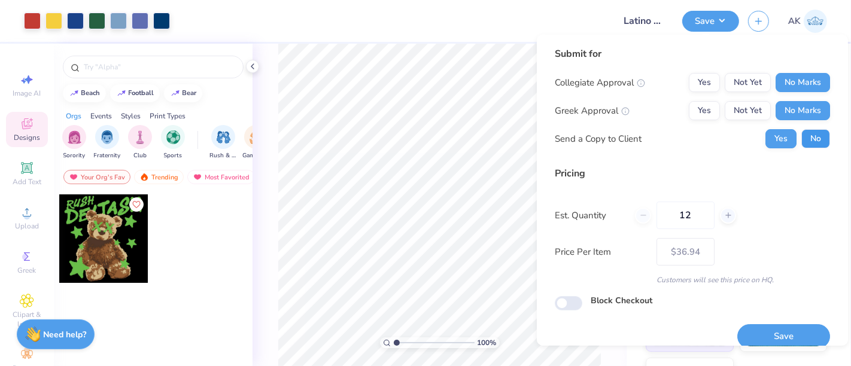
click at [803, 135] on button "No" at bounding box center [815, 138] width 29 height 19
click at [766, 333] on button "Save" at bounding box center [783, 336] width 93 height 25
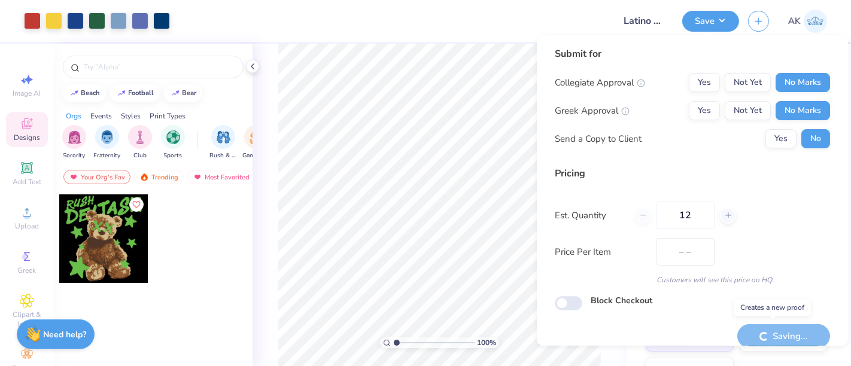
type input "$36.94"
